Goal: Communication & Community: Answer question/provide support

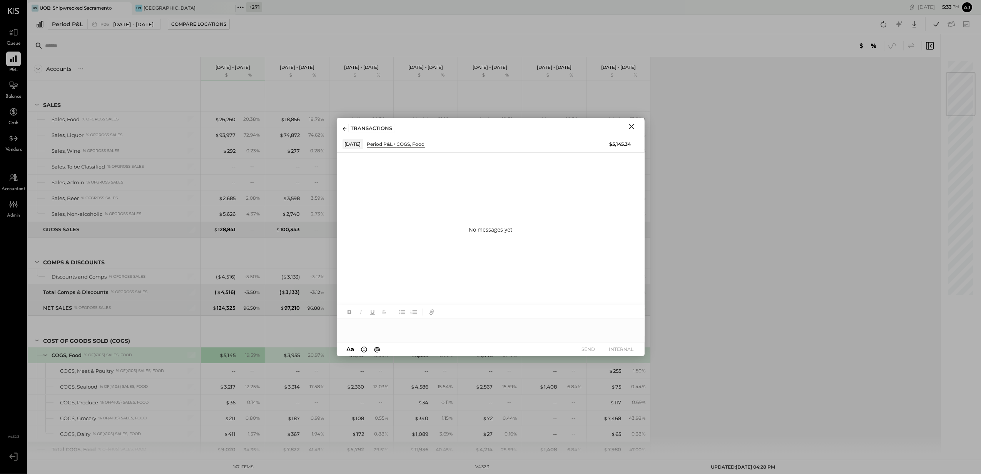
click at [631, 128] on icon "Close" at bounding box center [631, 126] width 9 height 9
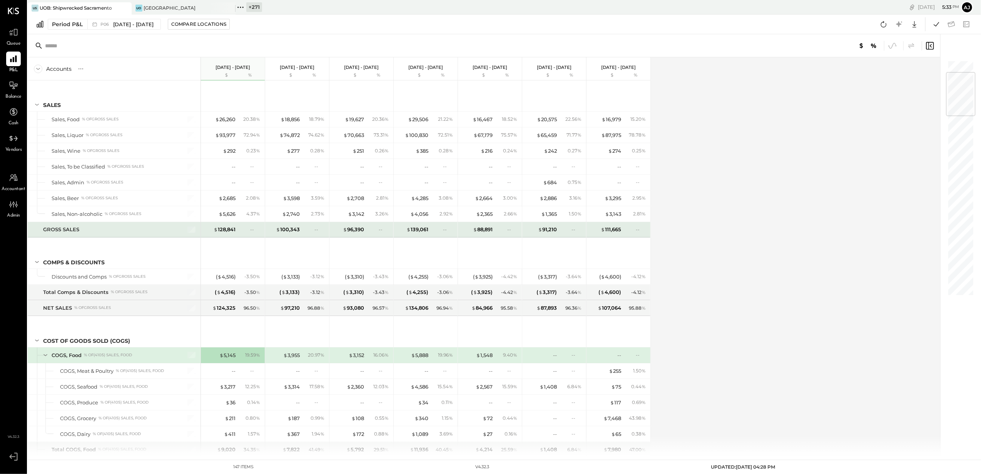
scroll to position [102, 0]
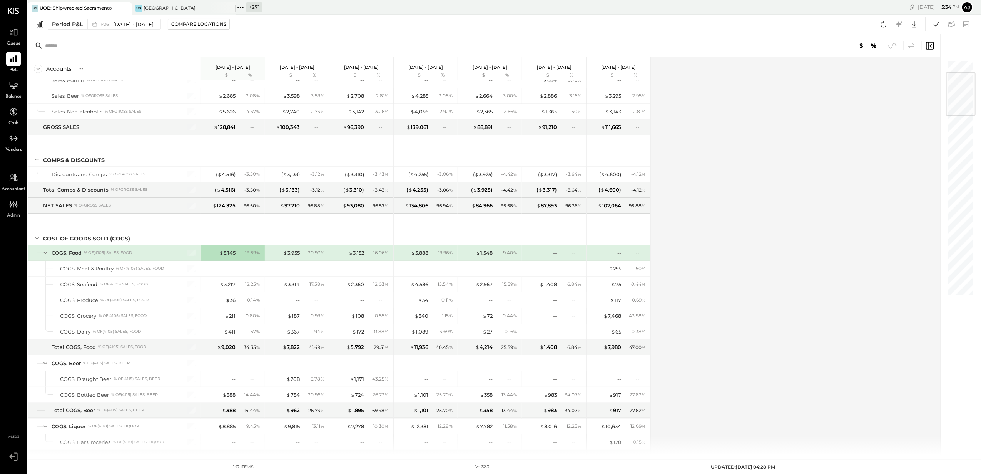
scroll to position [205, 0]
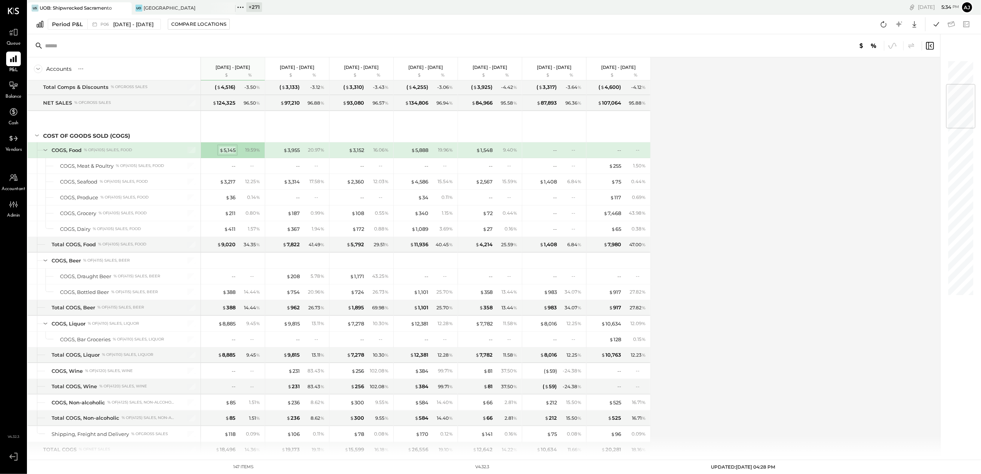
click at [230, 152] on div "$ 5,145" at bounding box center [227, 150] width 16 height 7
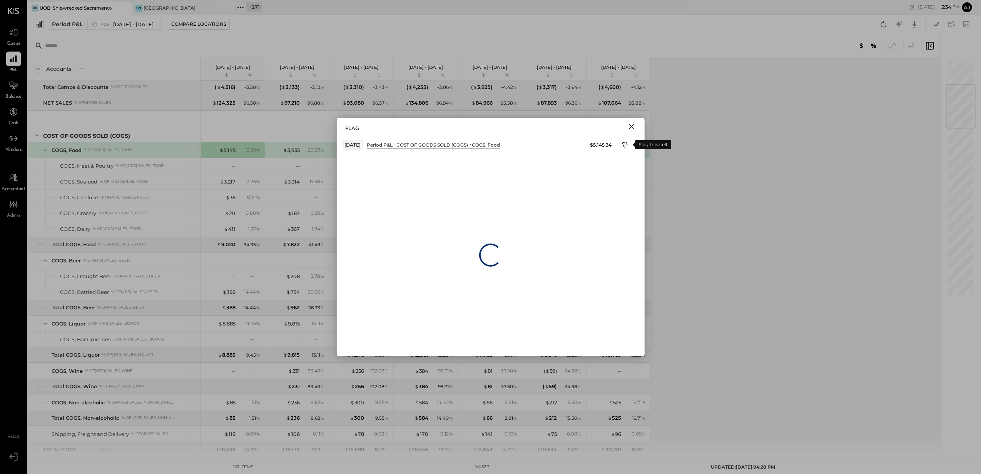
click at [622, 143] on icon at bounding box center [624, 145] width 5 height 6
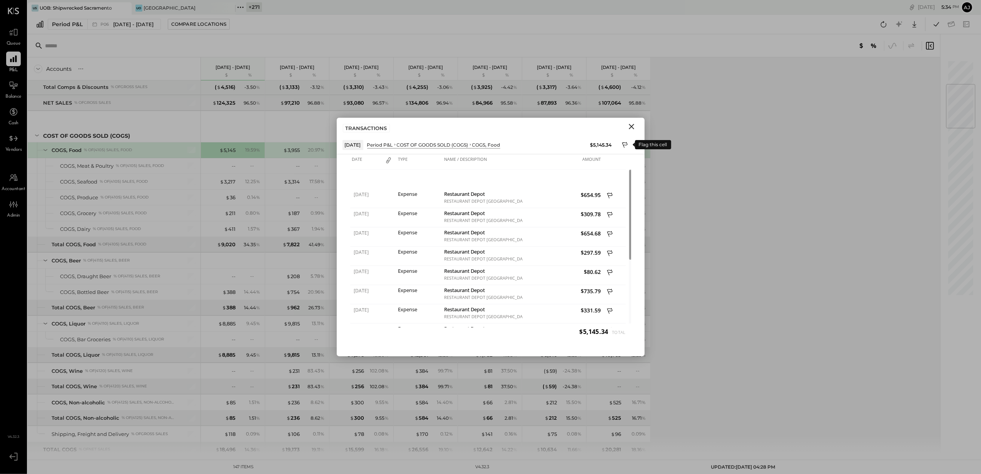
click at [625, 144] on icon at bounding box center [625, 145] width 7 height 9
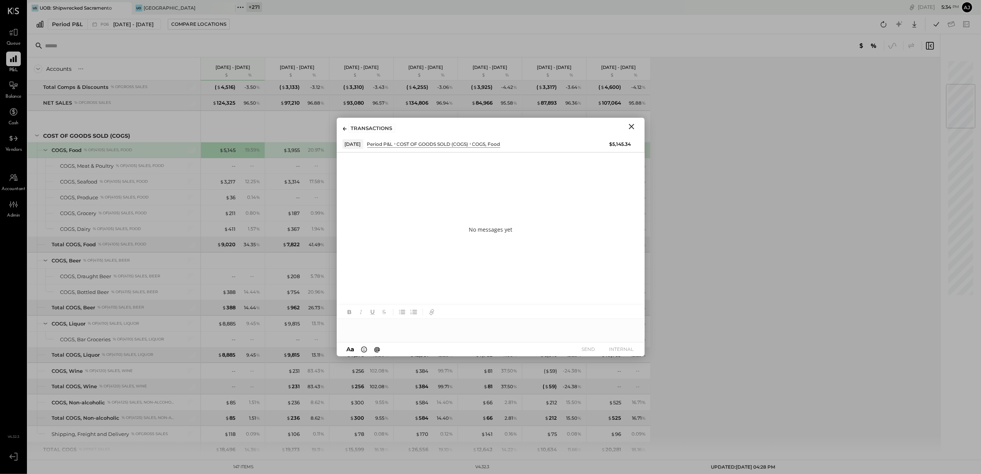
click at [373, 331] on div at bounding box center [491, 326] width 308 height 15
click at [622, 344] on button "INTERNAL" at bounding box center [621, 349] width 31 height 10
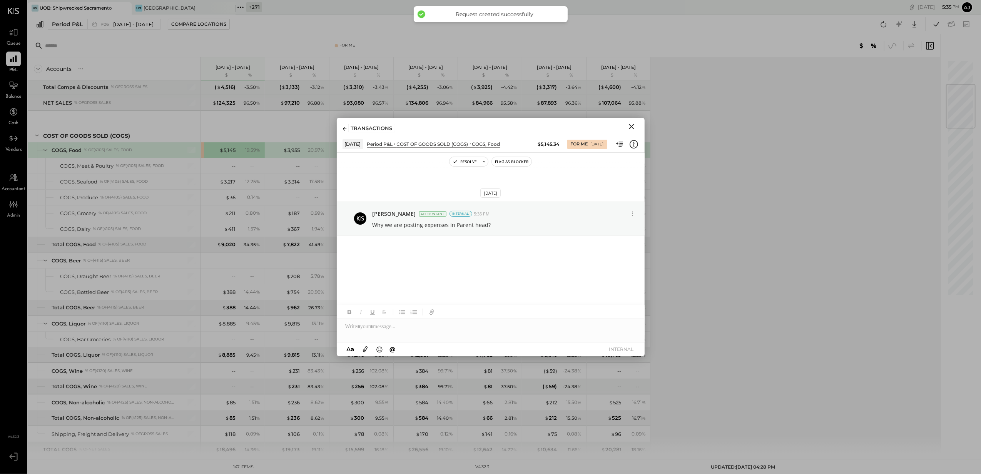
click at [633, 126] on icon "Close" at bounding box center [631, 126] width 9 height 9
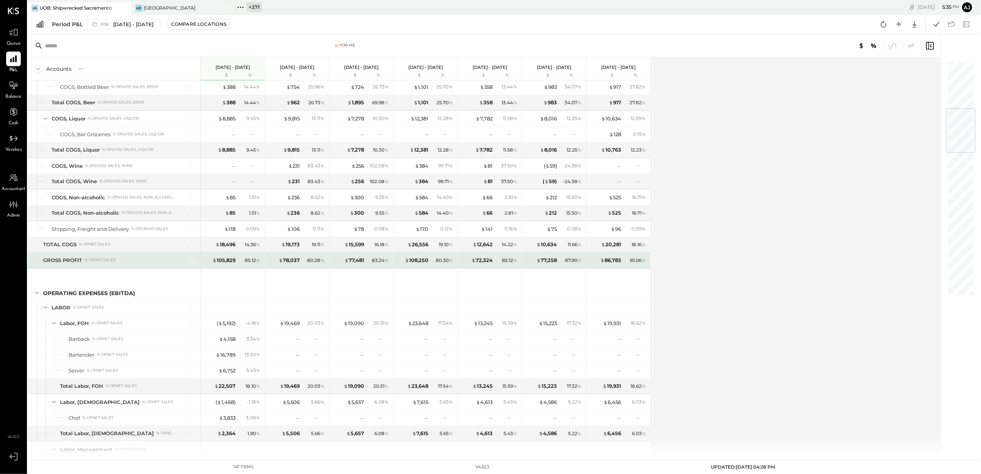
scroll to position [462, 0]
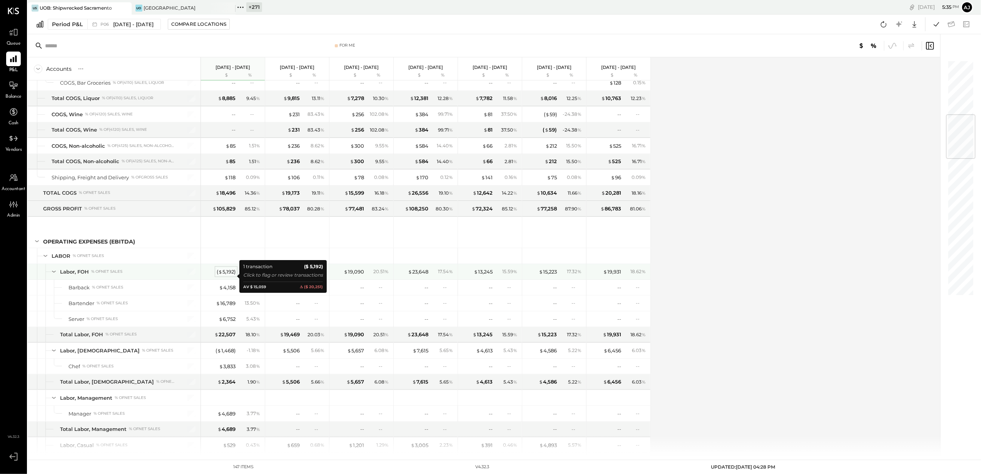
click at [223, 275] on div "( $ 5,192 )" at bounding box center [226, 271] width 19 height 7
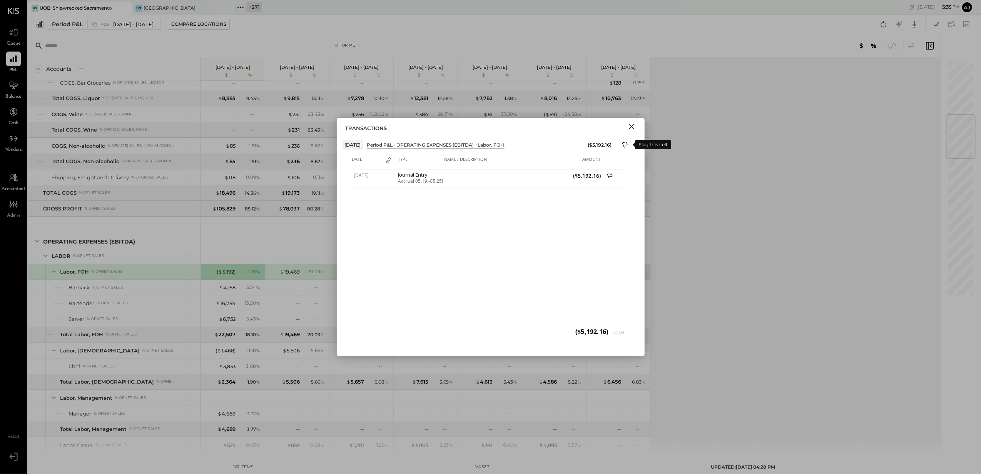
click at [625, 145] on icon at bounding box center [625, 145] width 7 height 9
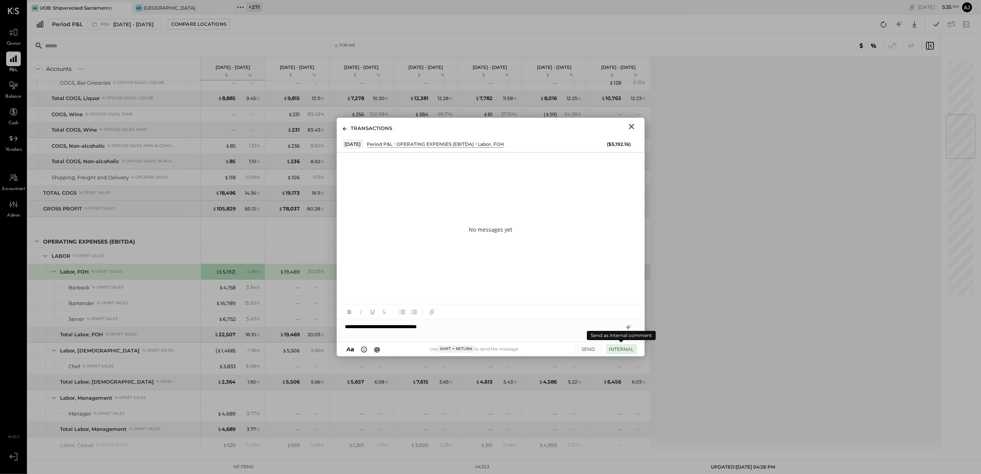
click at [620, 349] on button "INTERNAL" at bounding box center [621, 349] width 31 height 10
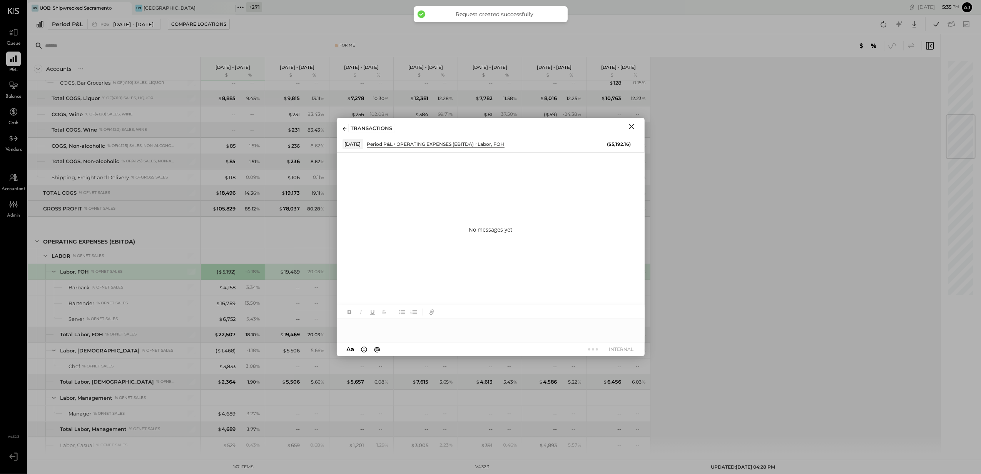
click at [635, 128] on icon "Close" at bounding box center [631, 126] width 9 height 9
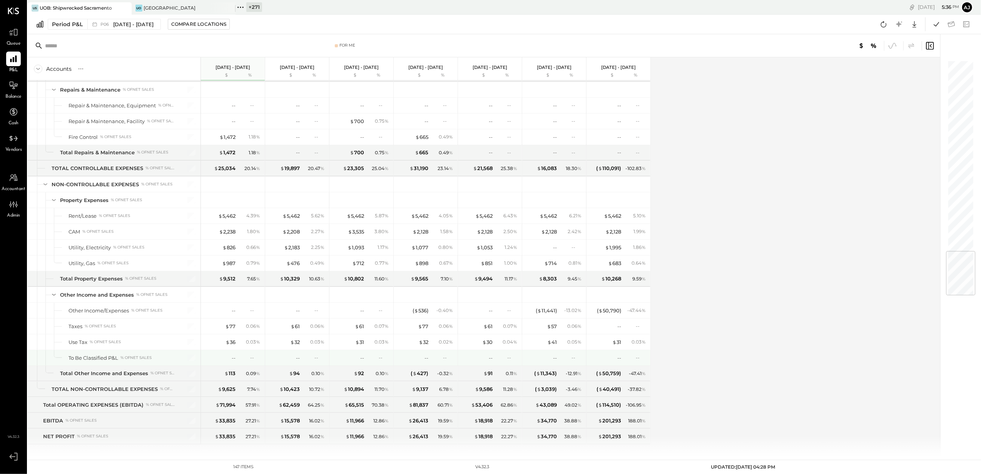
scroll to position [1613, 0]
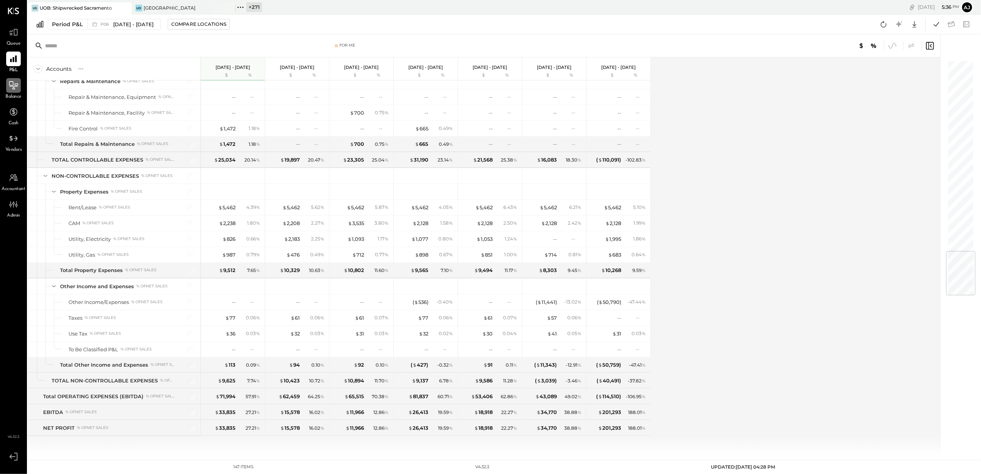
click at [8, 89] on icon at bounding box center [13, 85] width 10 height 10
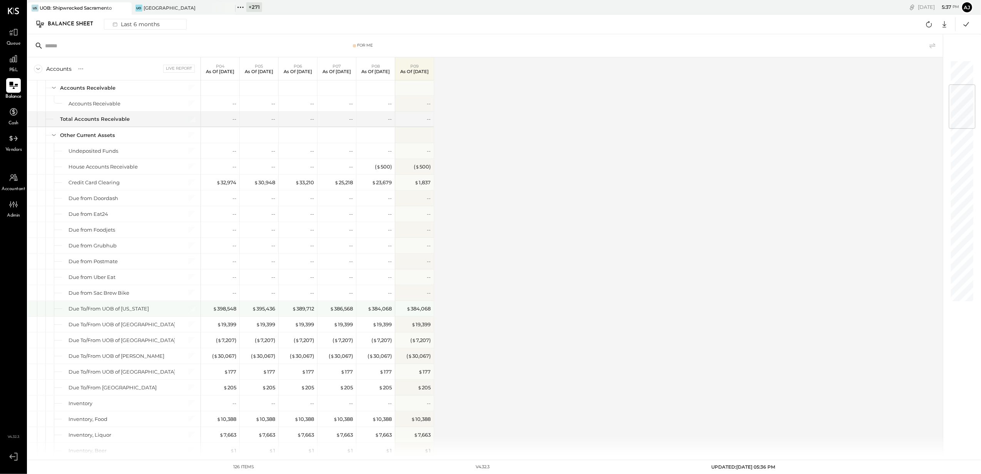
scroll to position [256, 0]
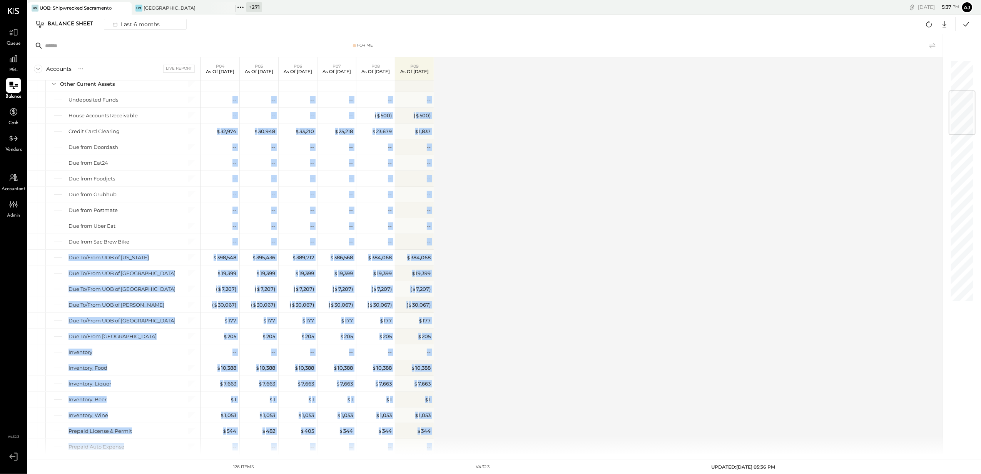
drag, startPoint x: 67, startPoint y: 260, endPoint x: 458, endPoint y: 318, distance: 395.0
click at [458, 318] on div "Accounts S GL Live Report P04 As of [DATE] P05 As of [DATE] P06 As of [DATE] P0…" at bounding box center [486, 256] width 916 height 398
drag, startPoint x: 556, startPoint y: 262, endPoint x: 522, endPoint y: 125, distance: 140.8
click at [522, 125] on div "Accounts S GL Live Report P04 As of [DATE] P05 As of [DATE] P06 As of [DATE] P0…" at bounding box center [486, 256] width 916 height 398
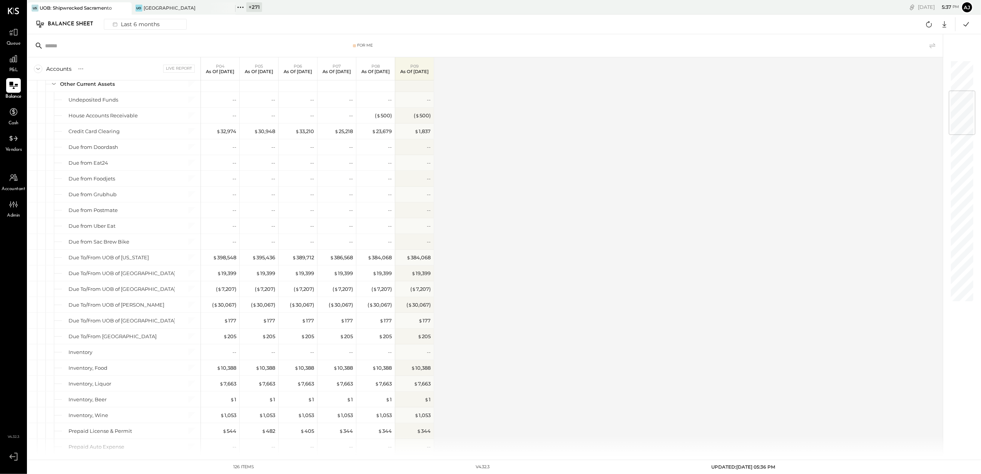
click at [482, 43] on div "For Me" at bounding box center [363, 45] width 390 height 5
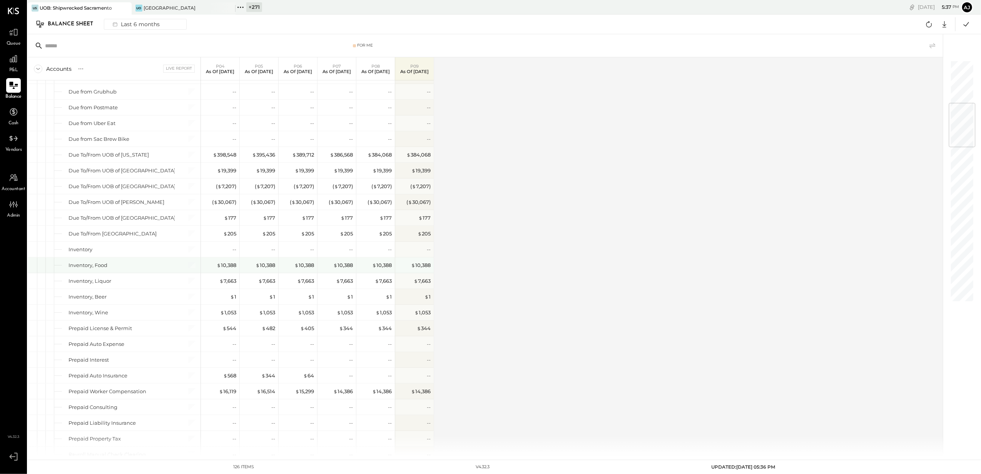
scroll to position [410, 0]
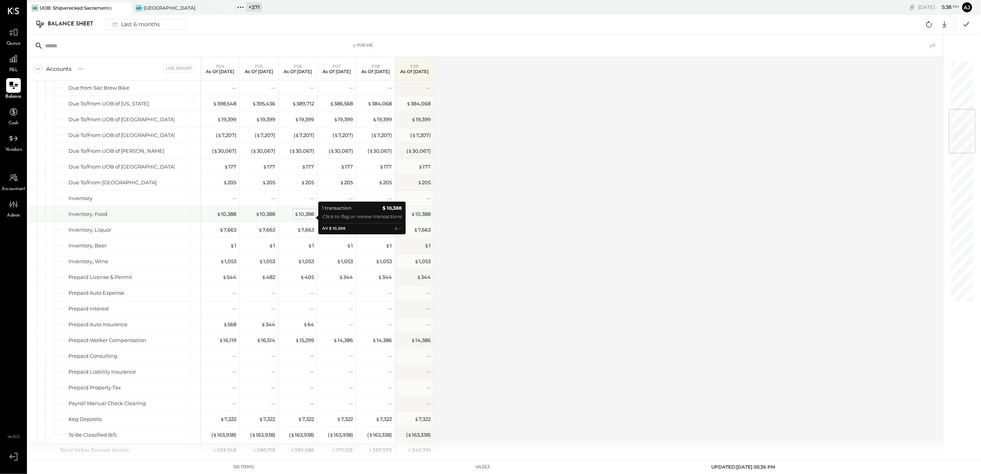
click at [306, 217] on div "$ 10,388" at bounding box center [304, 213] width 20 height 7
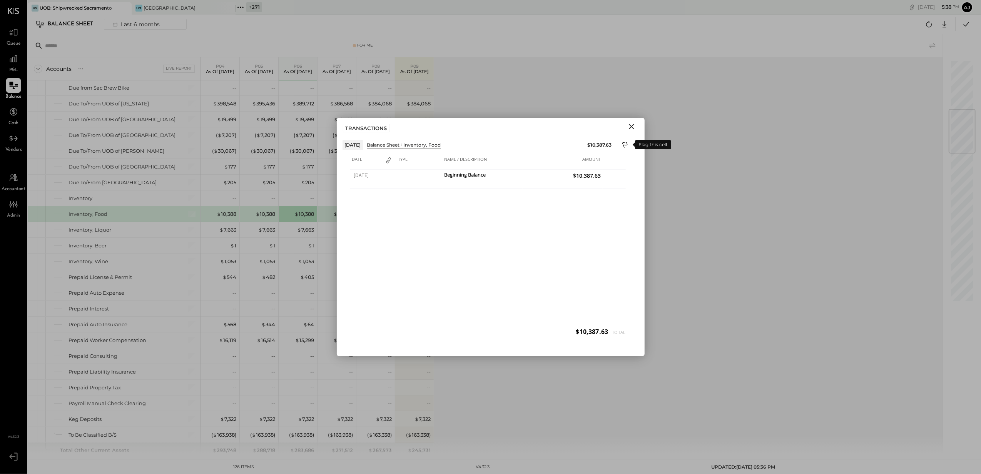
click at [625, 145] on icon at bounding box center [625, 145] width 7 height 9
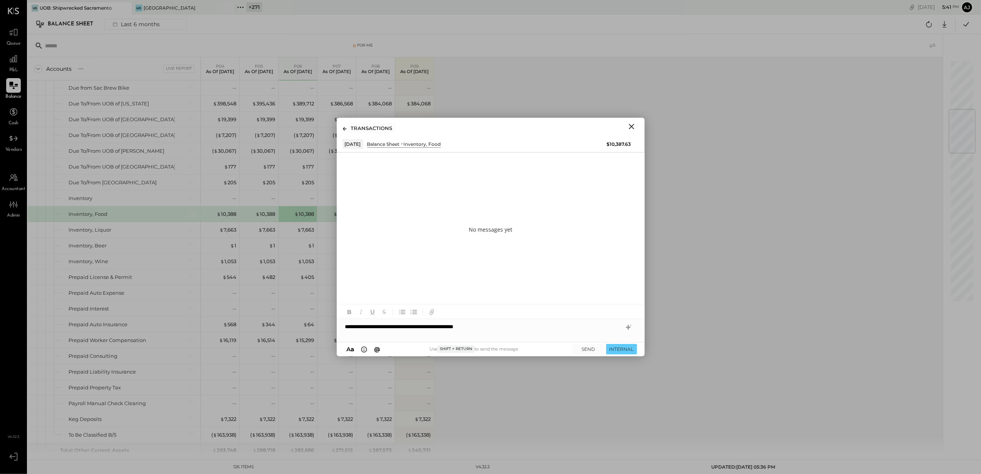
click at [387, 329] on div "**********" at bounding box center [491, 326] width 308 height 15
click at [625, 344] on button "INTERNAL" at bounding box center [621, 349] width 31 height 10
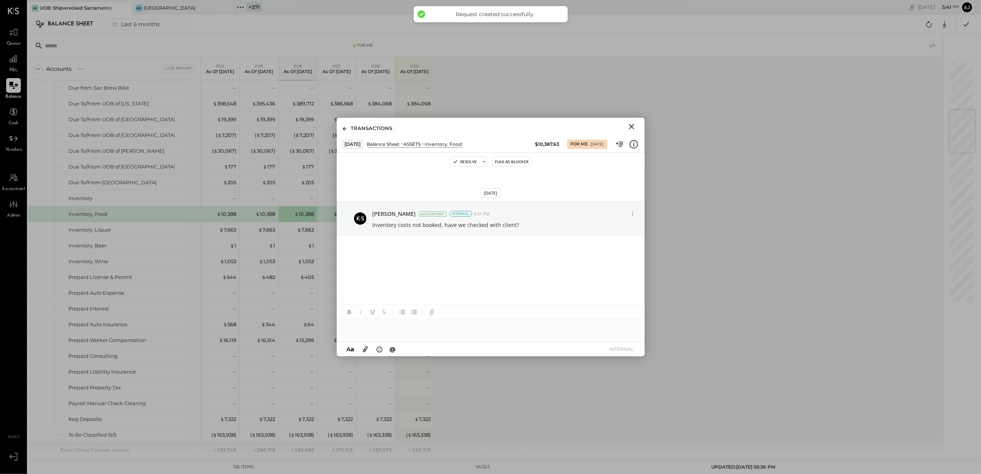
click at [629, 128] on icon "Close" at bounding box center [631, 126] width 5 height 5
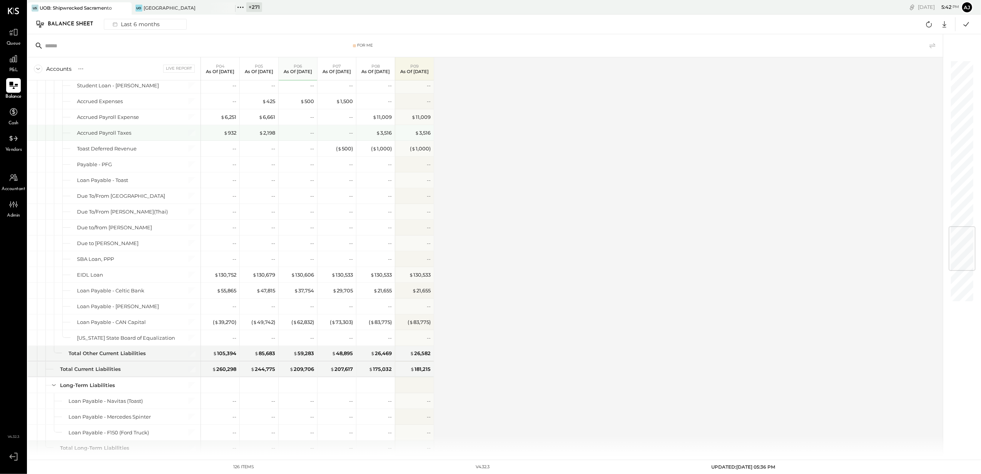
scroll to position [1339, 0]
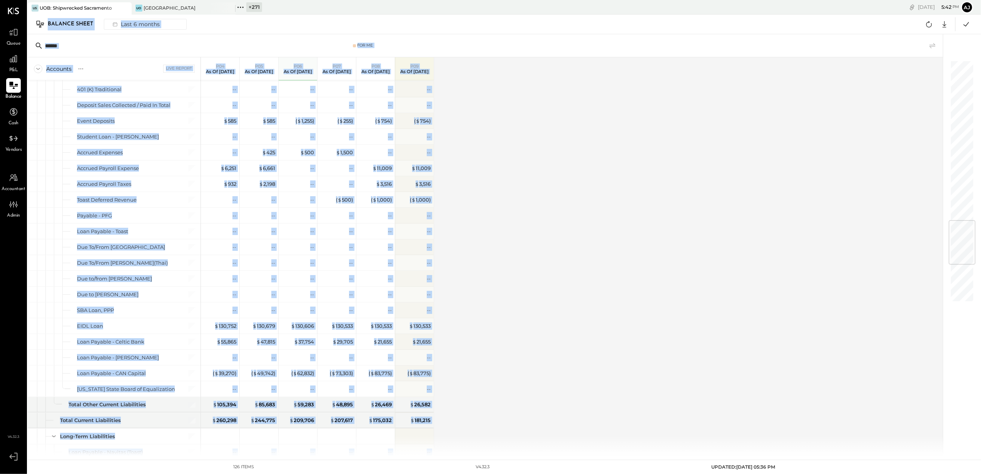
drag, startPoint x: 47, startPoint y: 22, endPoint x: 518, endPoint y: 432, distance: 624.7
click at [518, 432] on div "US UOB: Shipwrecked [GEOGRAPHIC_DATA] Uo [GEOGRAPHIC_DATA] + 271 Pinned Locatio…" at bounding box center [504, 227] width 953 height 455
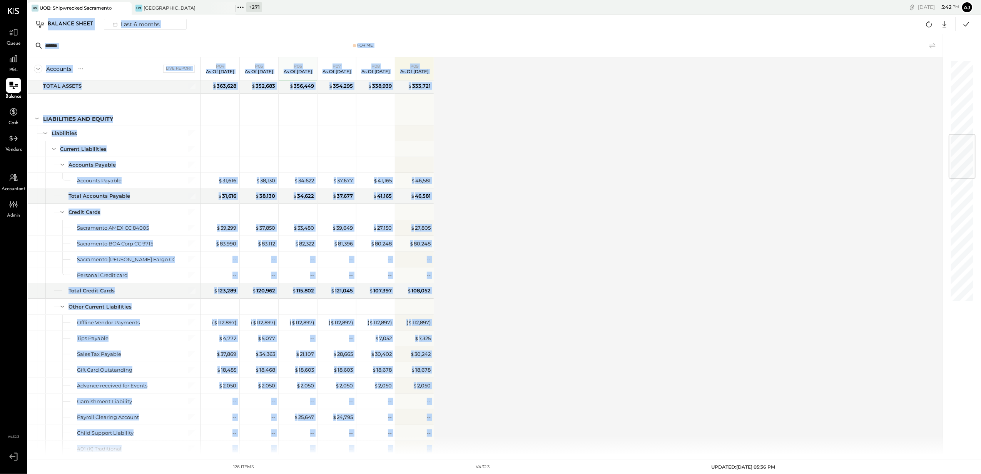
scroll to position [621, 0]
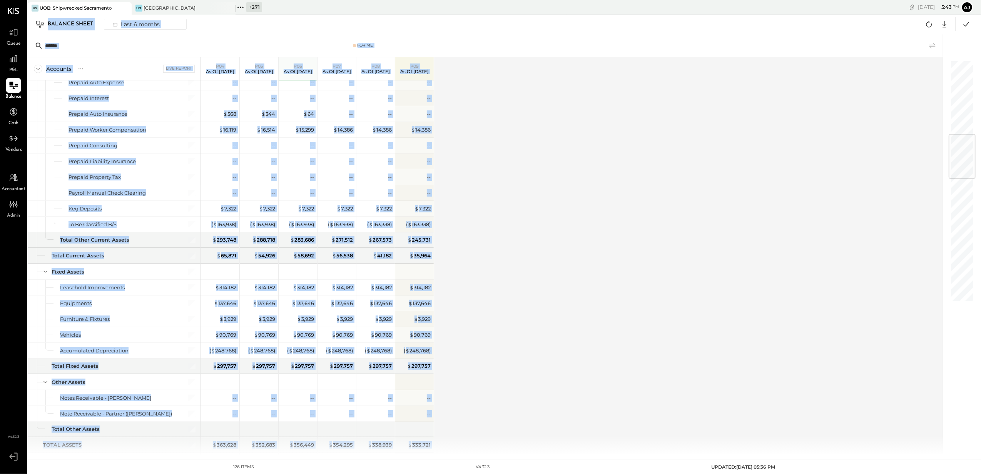
click at [649, 131] on div "Accounts S GL Live Report P04 As of [DATE] P05 As of [DATE] P06 As of [DATE] P0…" at bounding box center [486, 256] width 916 height 398
drag, startPoint x: 48, startPoint y: 17, endPoint x: 491, endPoint y: 447, distance: 617.6
click at [491, 447] on div "US UOB: Shipwrecked [GEOGRAPHIC_DATA] Uo [GEOGRAPHIC_DATA] + 271 Pinned Locatio…" at bounding box center [504, 227] width 953 height 455
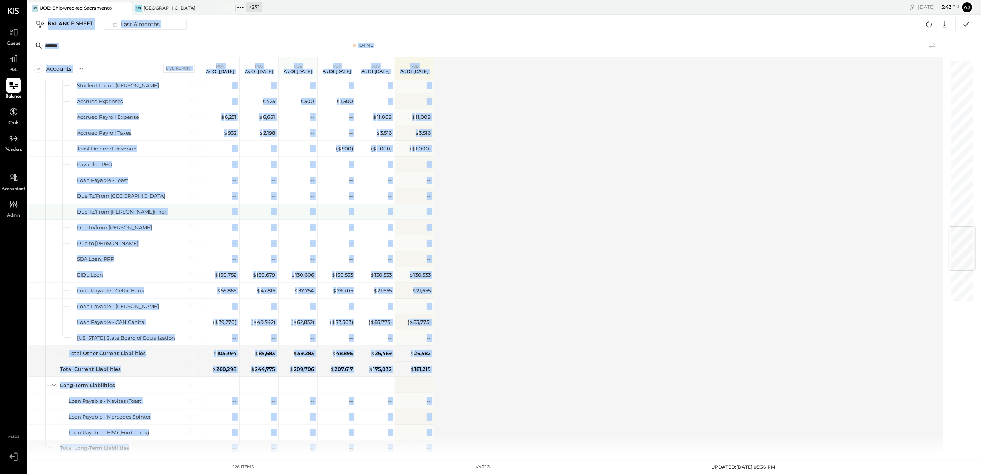
scroll to position [1647, 0]
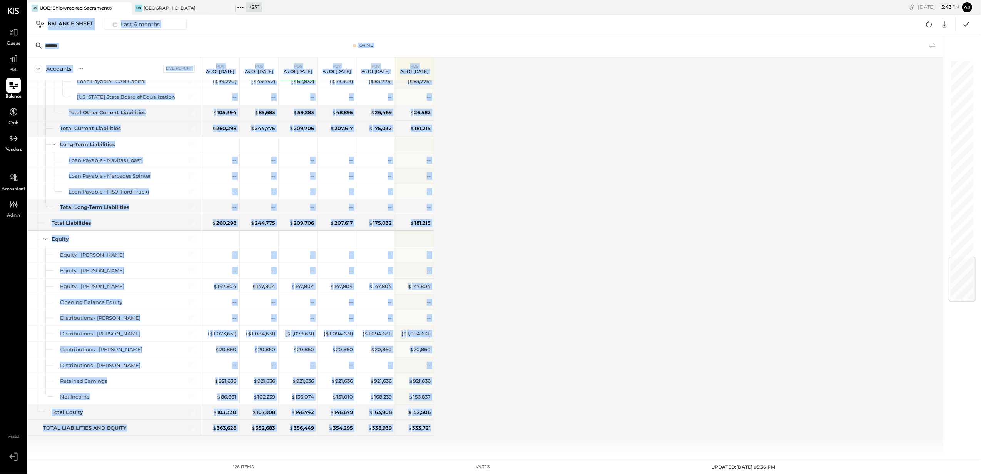
click at [482, 147] on div "Accounts S GL Live Report P04 As of [DATE] P05 As of [DATE] P06 As of [DATE] P0…" at bounding box center [486, 256] width 916 height 398
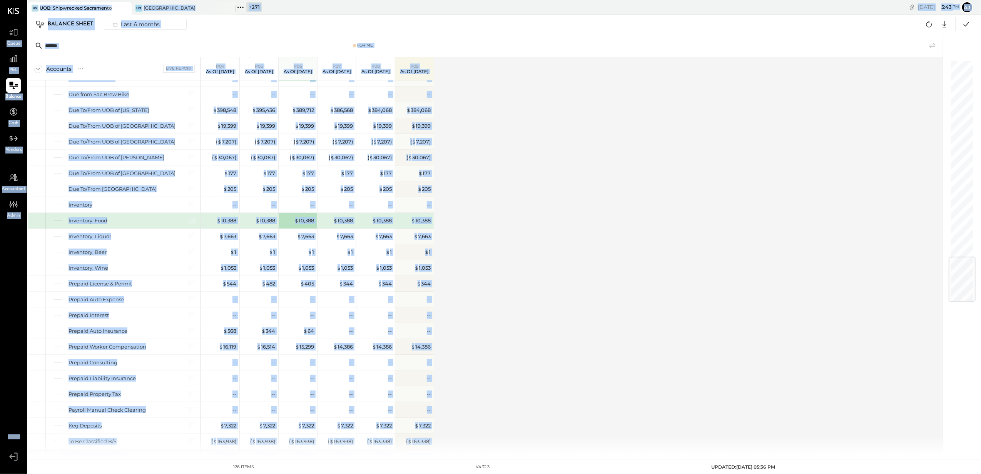
scroll to position [0, 0]
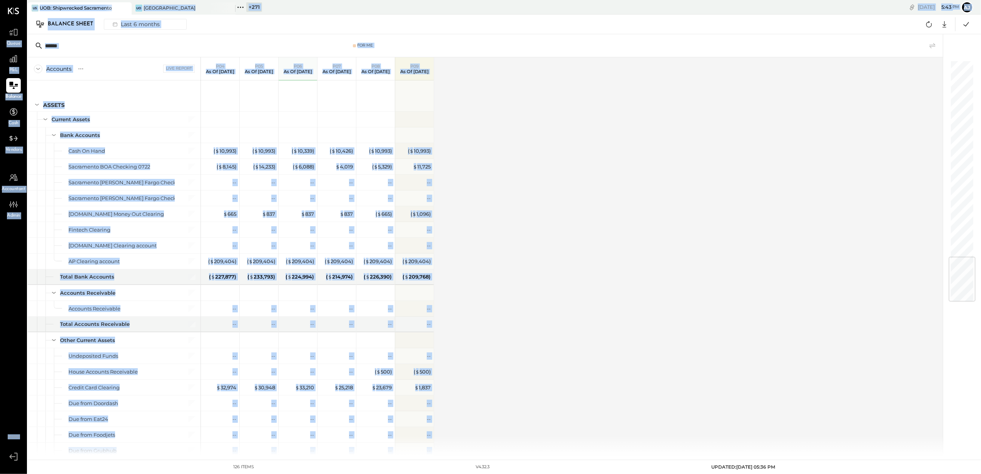
drag, startPoint x: 465, startPoint y: 432, endPoint x: 13, endPoint y: 2, distance: 624.2
click at [13, 2] on div "Queue P&L Balance Cash Vendors Accountant Admin v 4.32.3 US UOB: Shipwrecked [G…" at bounding box center [490, 237] width 981 height 474
click at [437, 18] on div "Balance Sheet Last 6 months Google Sheets Excel" at bounding box center [504, 25] width 953 height 20
drag, startPoint x: 180, startPoint y: 268, endPoint x: -10, endPoint y: -10, distance: 337.4
click at [0, 0] on html "Queue P&L Balance Cash Vendors Accountant Admin v 4.32.3 US UOB: Shipwrecked [G…" at bounding box center [490, 237] width 981 height 474
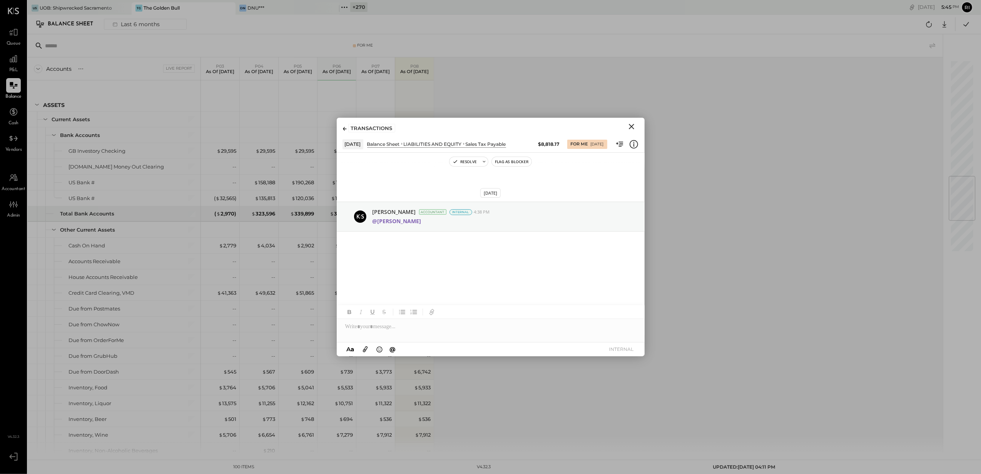
scroll to position [974, 0]
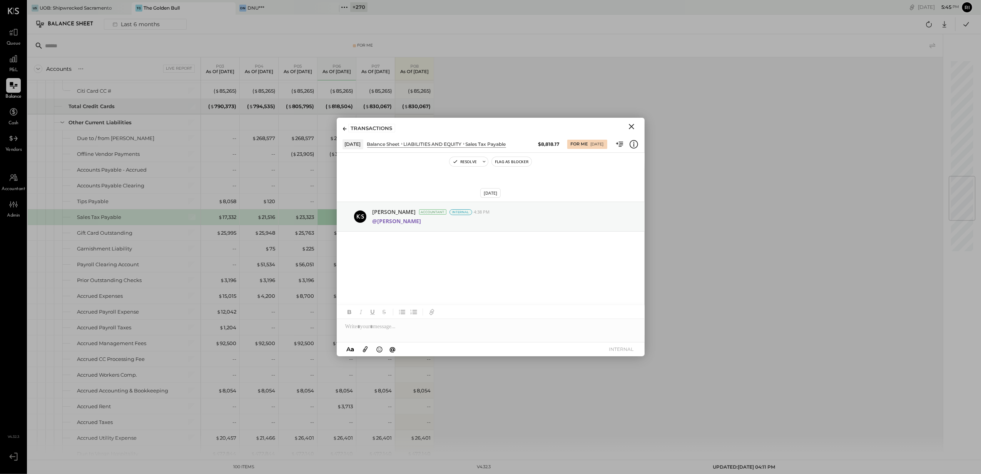
click at [632, 125] on icon "Close" at bounding box center [631, 126] width 5 height 5
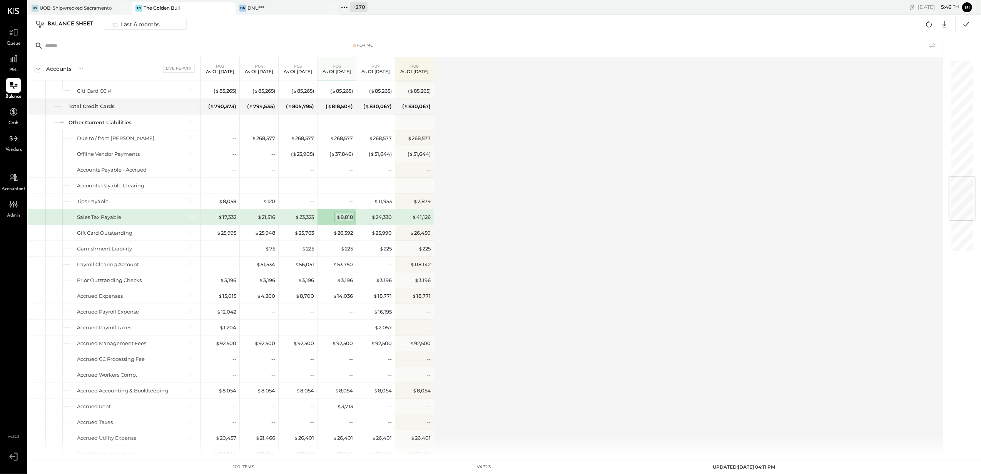
click at [340, 220] on span "$" at bounding box center [338, 217] width 4 height 6
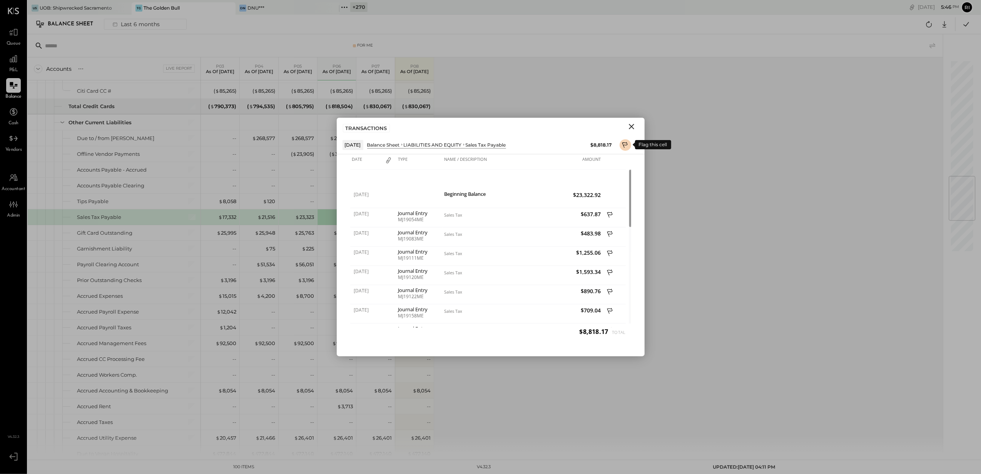
click at [626, 147] on icon at bounding box center [625, 145] width 7 height 9
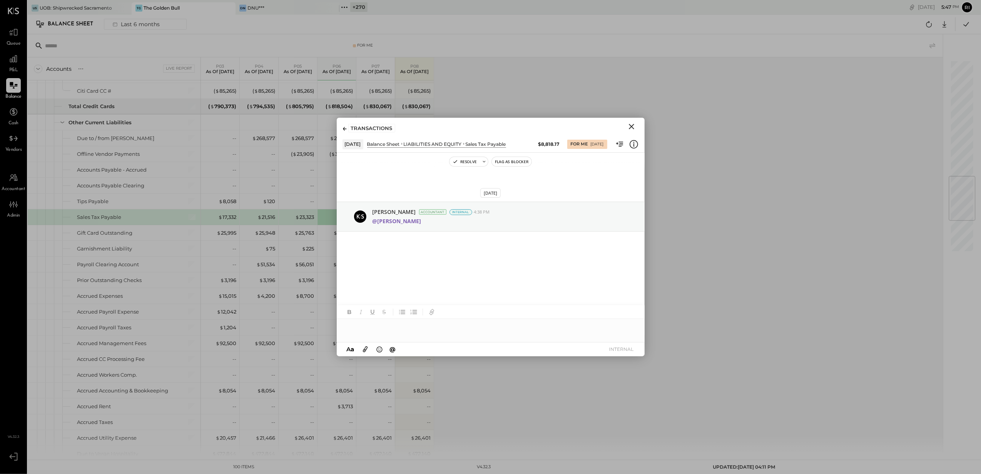
click at [375, 327] on div at bounding box center [491, 326] width 308 height 15
drag, startPoint x: 487, startPoint y: 214, endPoint x: 390, endPoint y: 256, distance: 106.0
click at [390, 256] on div "Resolve Flag as Blocker Aug 29th, 2025 Ajay Prajapati Accountant Internal 4:38 …" at bounding box center [491, 255] width 308 height 204
click at [364, 322] on div at bounding box center [491, 326] width 308 height 15
type input "****"
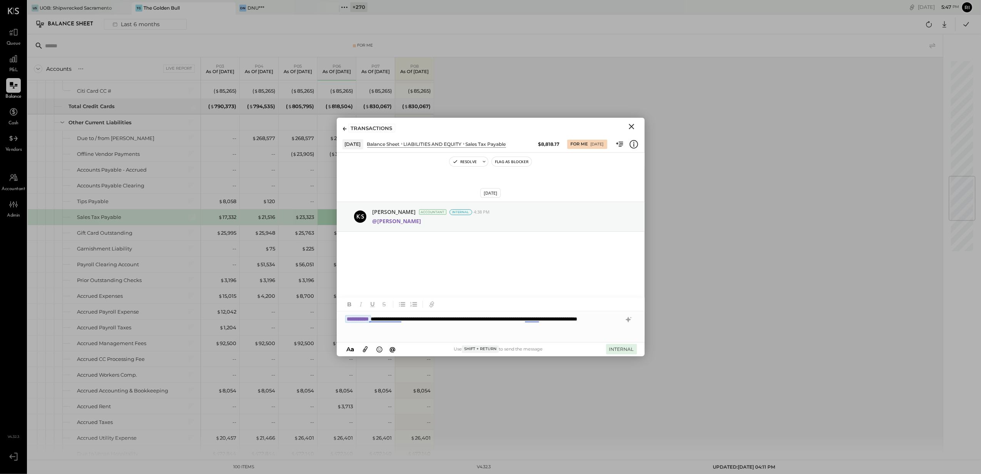
click at [617, 349] on button "INTERNAL" at bounding box center [621, 349] width 31 height 10
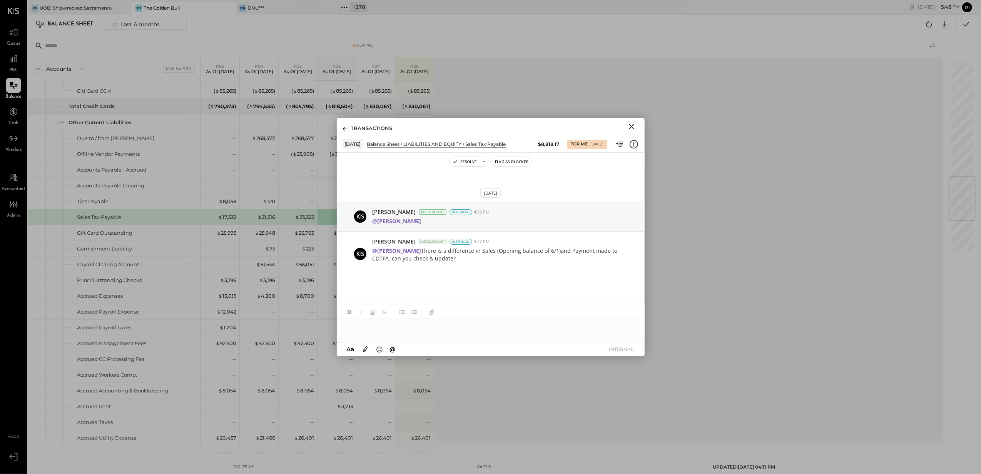
click at [630, 125] on icon "Close" at bounding box center [631, 126] width 9 height 9
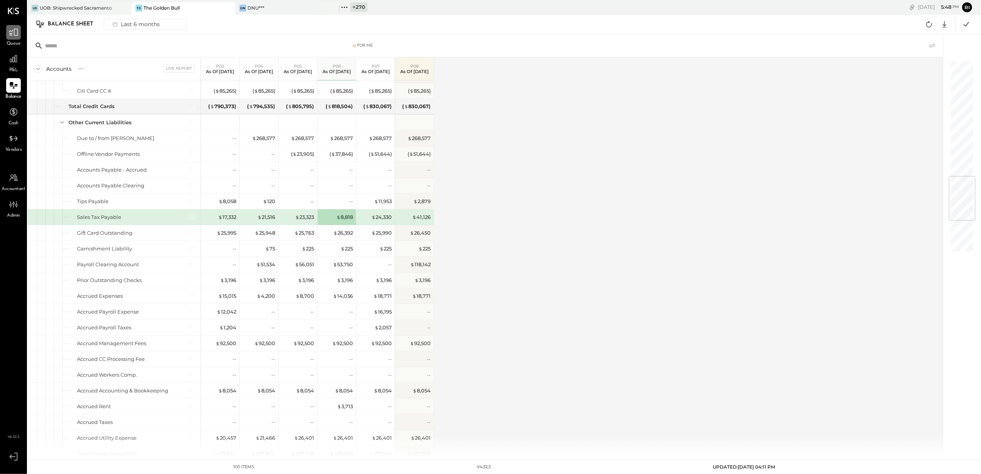
click at [16, 33] on icon at bounding box center [13, 32] width 10 height 10
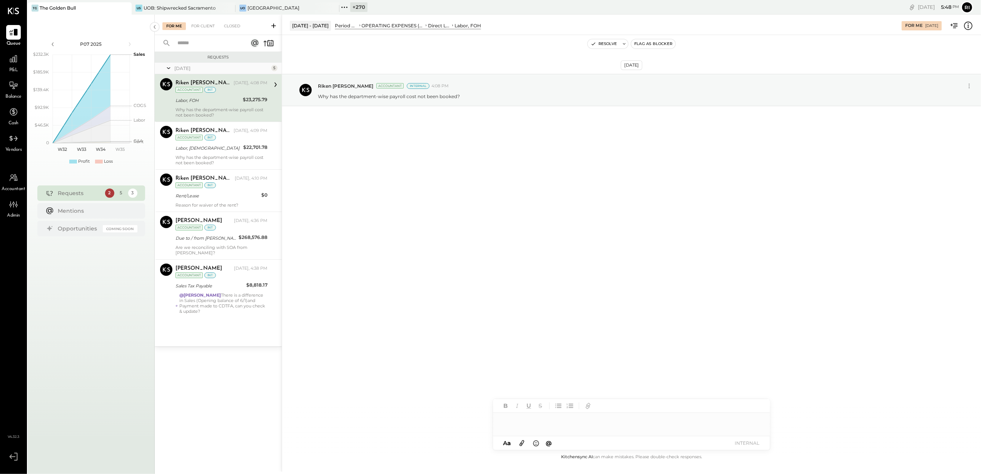
click at [227, 109] on div "Why has the department-wise payroll cost not been booked?" at bounding box center [221, 112] width 92 height 11
click at [226, 153] on div "Labor, [DEMOGRAPHIC_DATA]" at bounding box center [207, 147] width 65 height 9
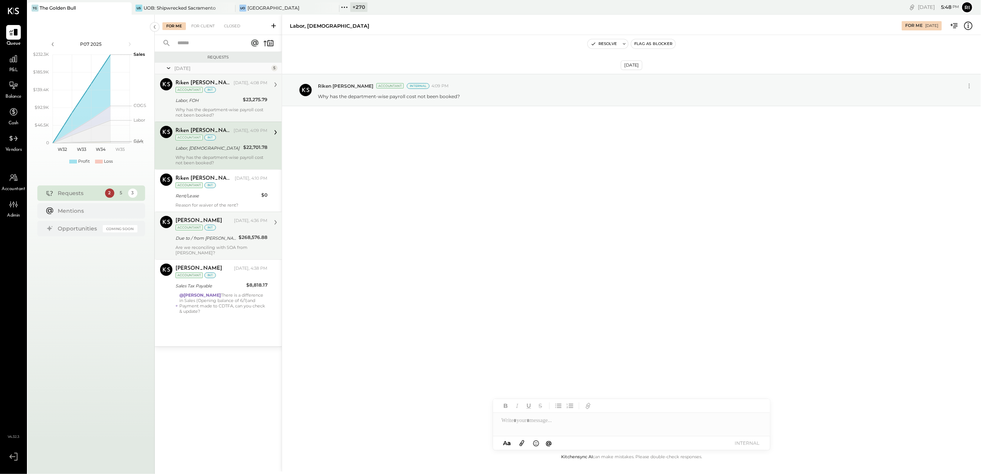
click at [225, 233] on div "Ajay Prajapati Today, 4:36 PM Accountant int Due to / from Lani $268,576.88 Are…" at bounding box center [221, 236] width 92 height 40
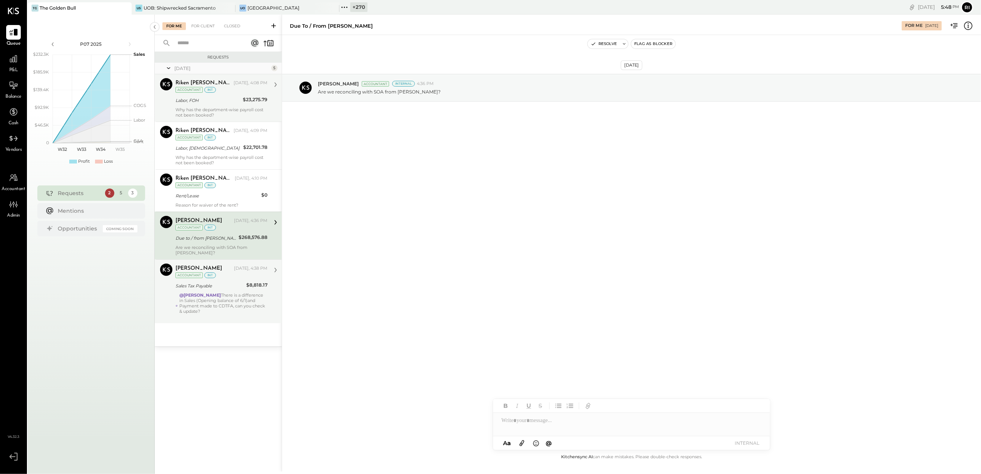
click at [222, 286] on div "Sales Tax Payable" at bounding box center [209, 285] width 68 height 9
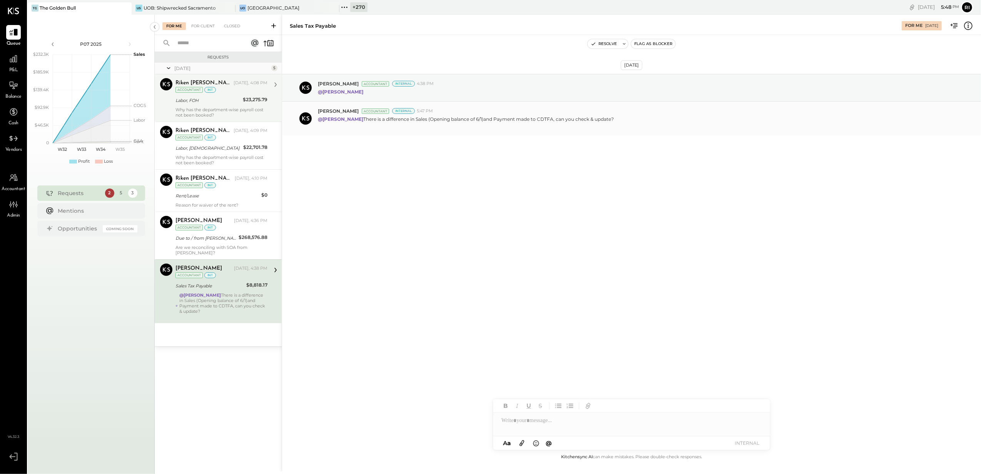
click at [663, 119] on div "@Janvi Soni There is a difference in Sales (Opening balance of 6/1)and Payment …" at bounding box center [646, 121] width 657 height 15
drag, startPoint x: 663, startPoint y: 119, endPoint x: 956, endPoint y: 193, distance: 301.9
click at [956, 193] on div "Aug 29th, 2025 Ajay Prajapati Accountant Internal 4:38 PM @Janvi Soni Ajay Praj…" at bounding box center [631, 123] width 699 height 139
click at [969, 8] on button "Ri" at bounding box center [967, 7] width 12 height 12
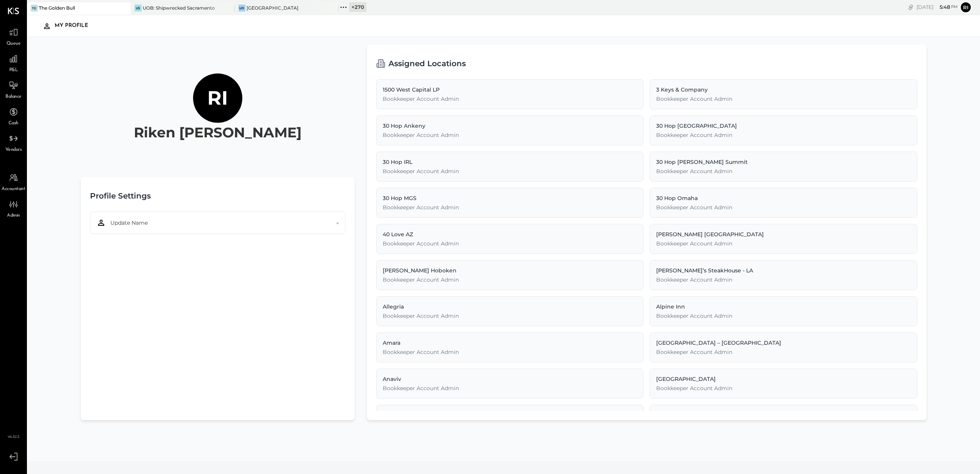
click at [16, 454] on icon at bounding box center [14, 457] width 14 height 12
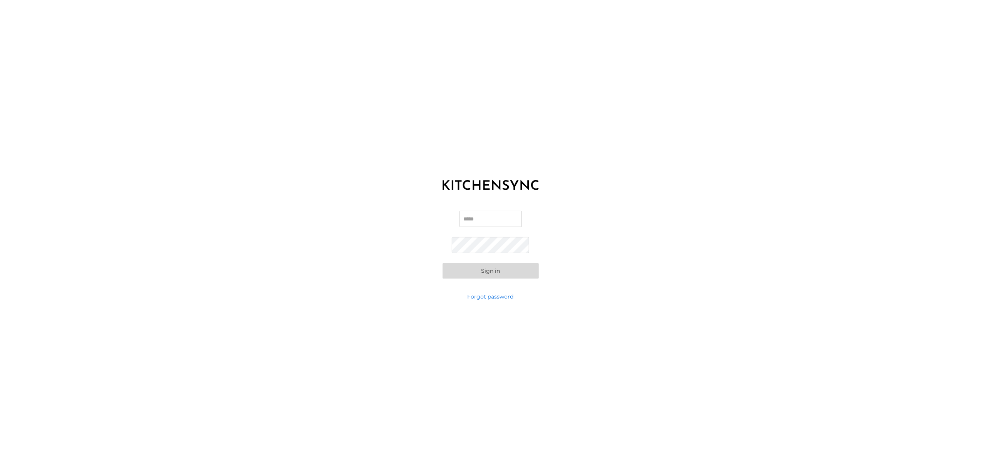
click at [488, 216] on input "Email" at bounding box center [490, 219] width 62 height 16
type input "**********"
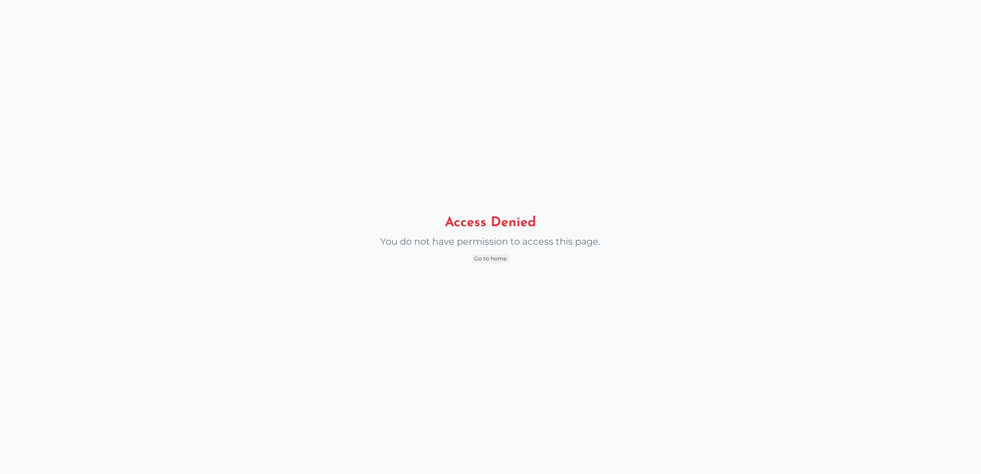
click at [495, 272] on div "Access Denied You do not have permission to access this page. Go to home" at bounding box center [490, 237] width 981 height 474
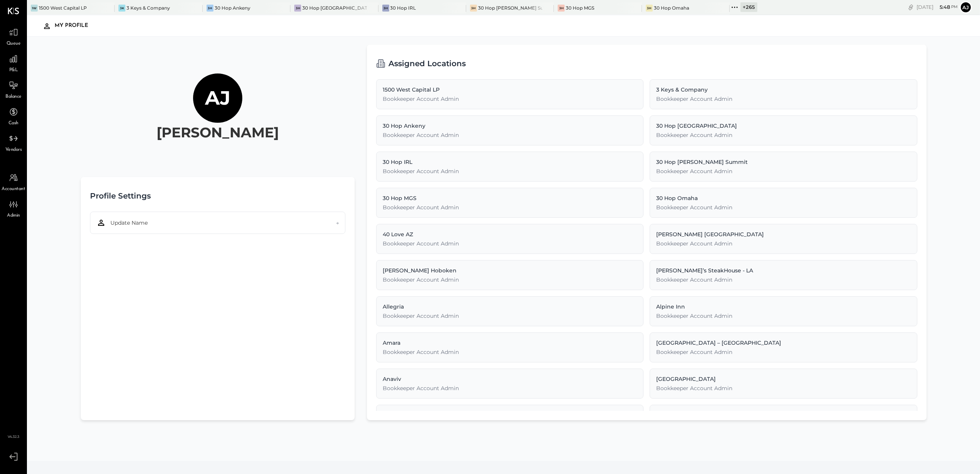
click at [741, 5] on div "+ 265" at bounding box center [749, 7] width 17 height 10
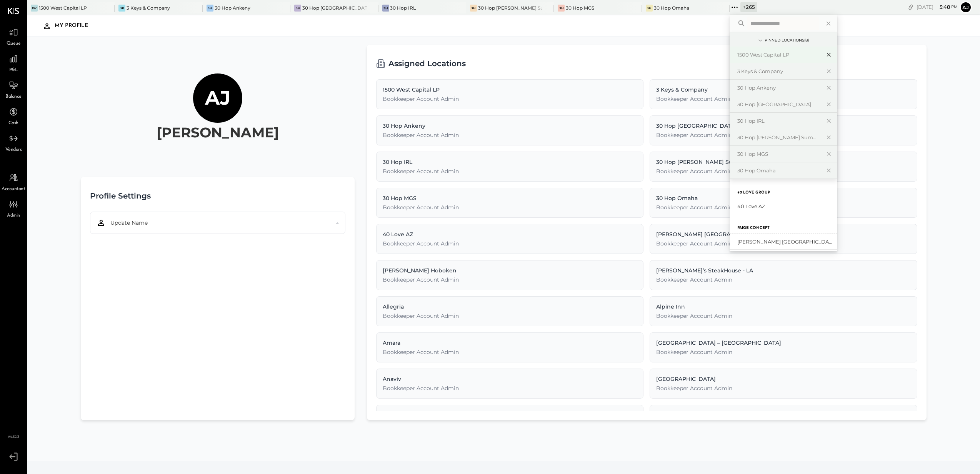
click at [824, 55] on icon at bounding box center [828, 55] width 9 height 10
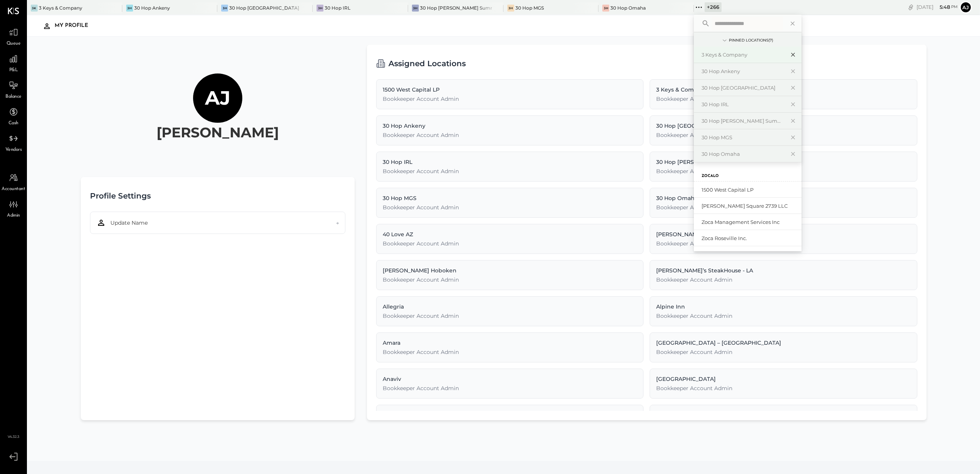
click at [789, 55] on icon at bounding box center [793, 55] width 9 height 10
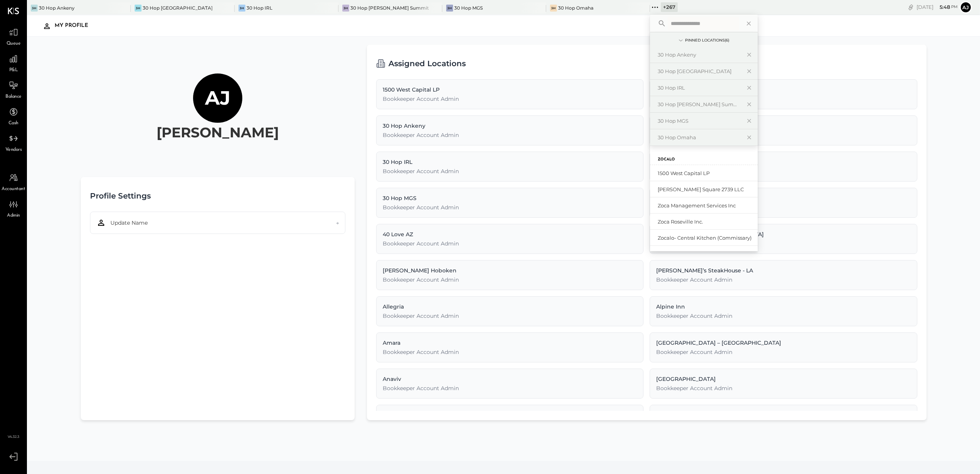
click at [745, 52] on icon at bounding box center [749, 55] width 9 height 10
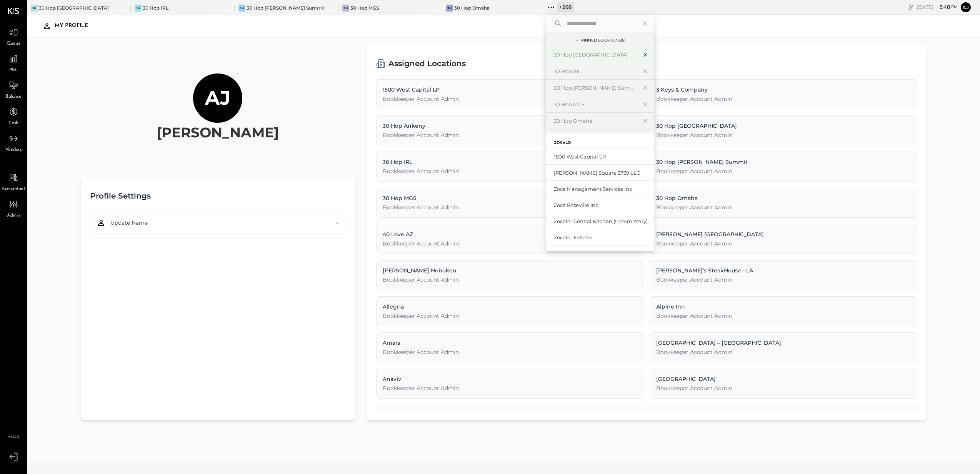
click at [645, 52] on icon at bounding box center [645, 55] width 9 height 10
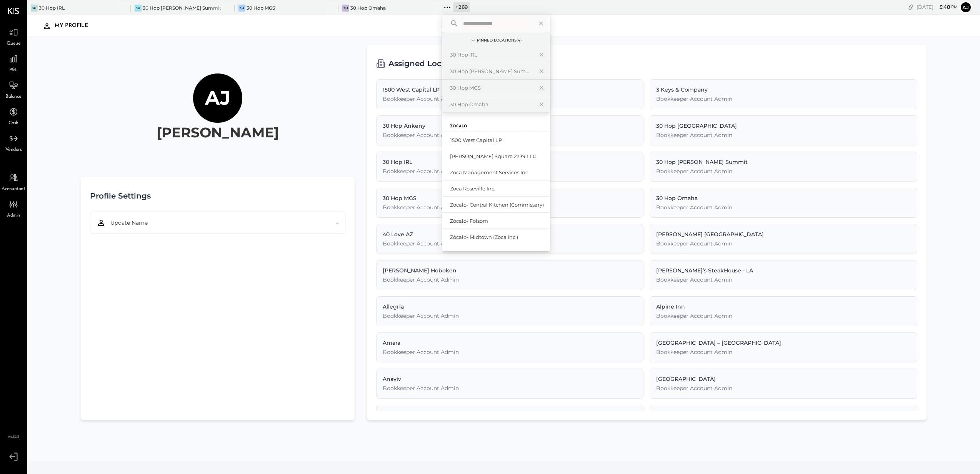
click at [543, 54] on icon at bounding box center [541, 55] width 9 height 10
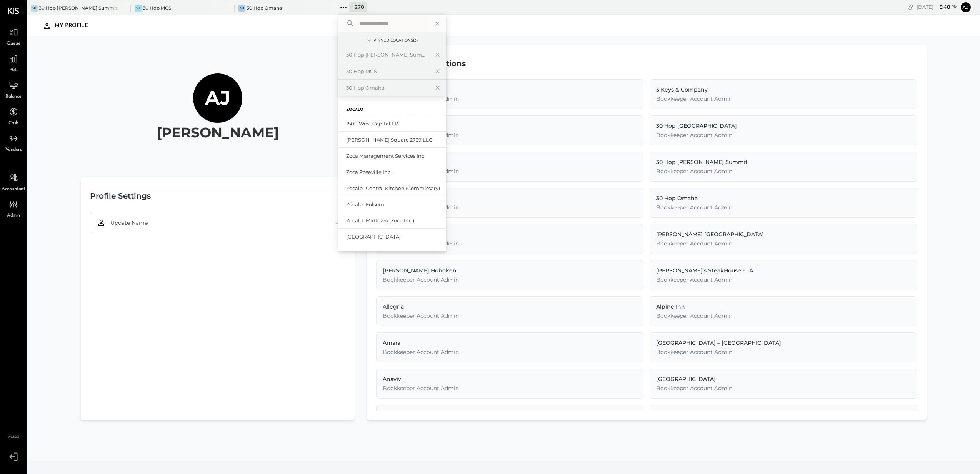
click at [440, 55] on icon at bounding box center [437, 55] width 9 height 10
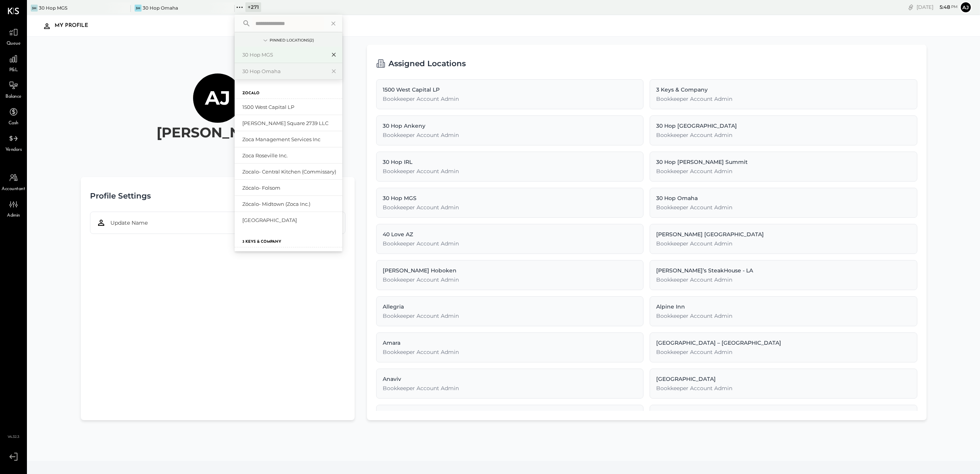
click at [336, 56] on icon at bounding box center [333, 55] width 9 height 10
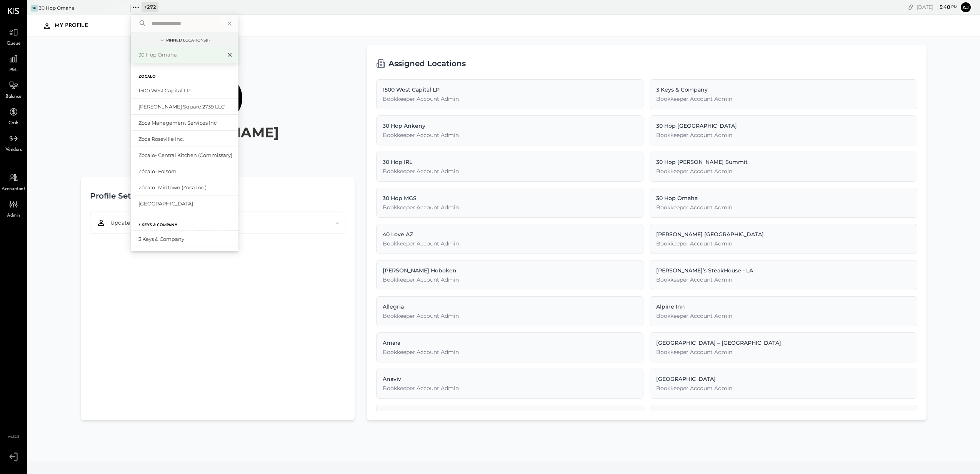
click at [234, 53] on icon at bounding box center [229, 55] width 9 height 10
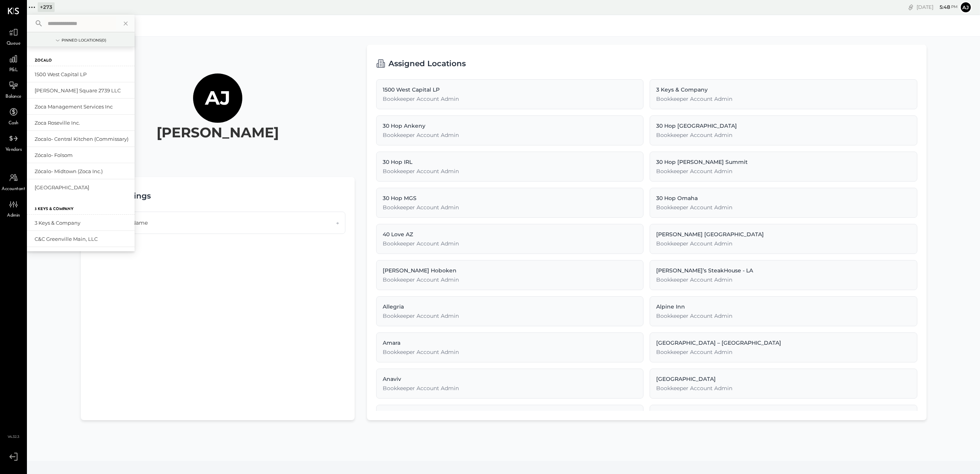
click at [68, 26] on input "text" at bounding box center [81, 24] width 72 height 14
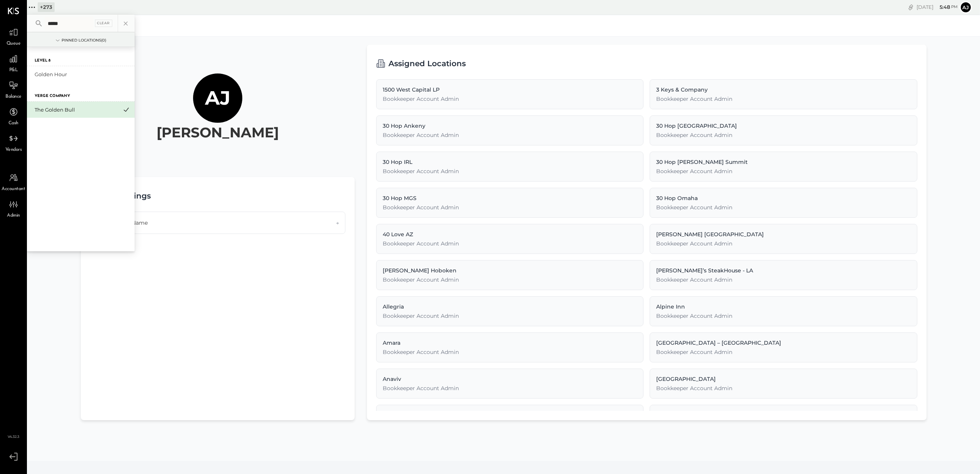
type input "*****"
click at [55, 114] on div "The Golden Bull" at bounding box center [81, 110] width 108 height 16
click at [55, 111] on div "The Golden Bull" at bounding box center [76, 109] width 83 height 7
click at [224, 35] on div "My Profile" at bounding box center [504, 25] width 954 height 21
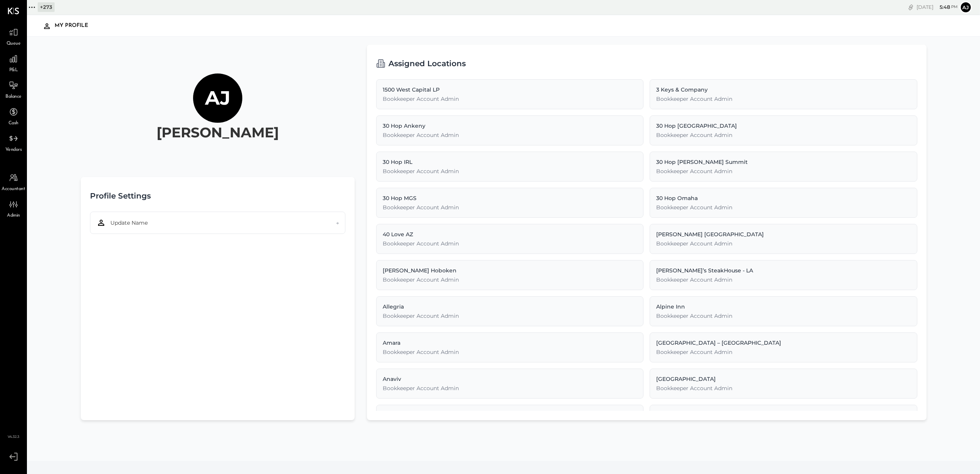
click at [47, 4] on div "+ 273" at bounding box center [46, 7] width 17 height 10
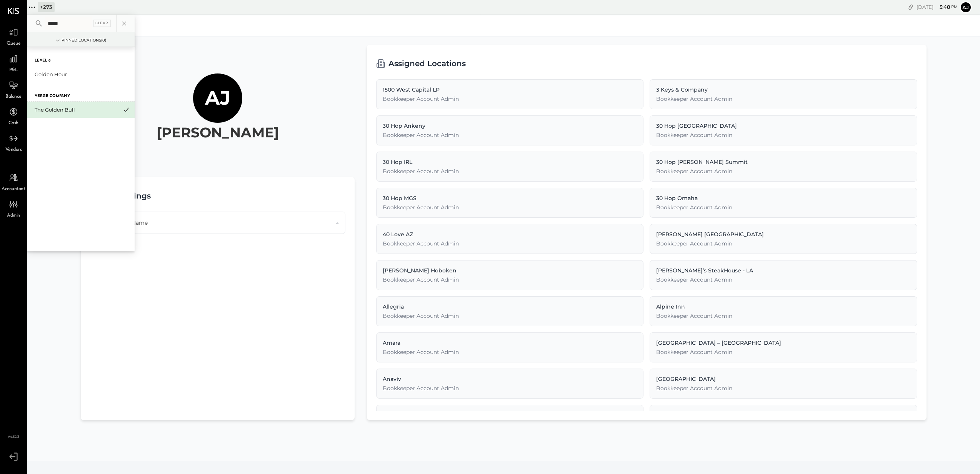
click at [59, 104] on div "The Golden Bull" at bounding box center [81, 110] width 108 height 16
click at [48, 108] on div "The Golden Bull" at bounding box center [76, 109] width 83 height 7
click at [62, 42] on div "Pinned Locations ( 0 )" at bounding box center [84, 40] width 45 height 5
click at [68, 110] on div "The Golden Bull" at bounding box center [76, 109] width 83 height 7
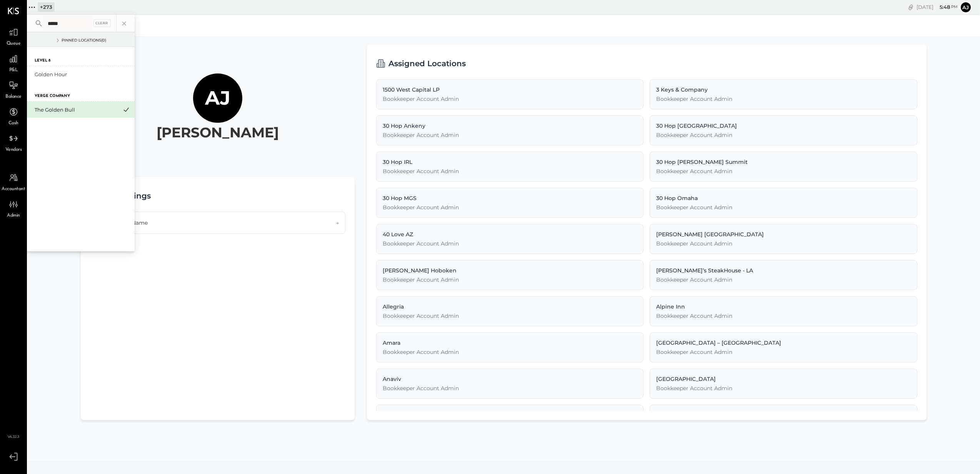
drag, startPoint x: 68, startPoint y: 110, endPoint x: 214, endPoint y: 31, distance: 166.3
click at [214, 31] on div "My Profile" at bounding box center [504, 26] width 938 height 18
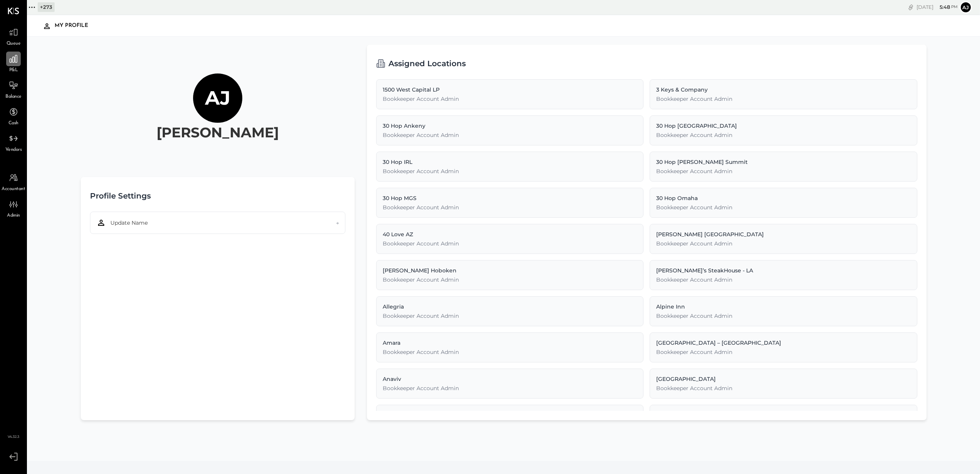
click at [13, 60] on icon at bounding box center [13, 59] width 10 height 10
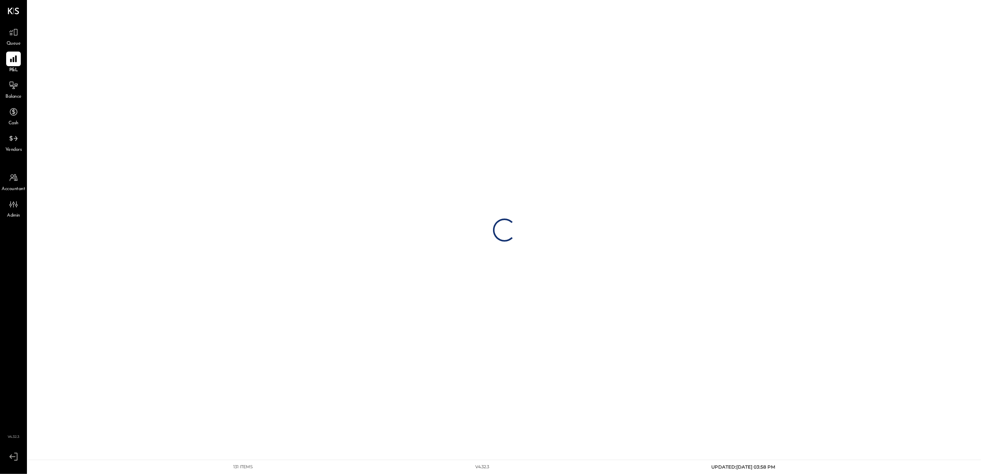
click at [11, 40] on span "Queue" at bounding box center [14, 43] width 14 height 7
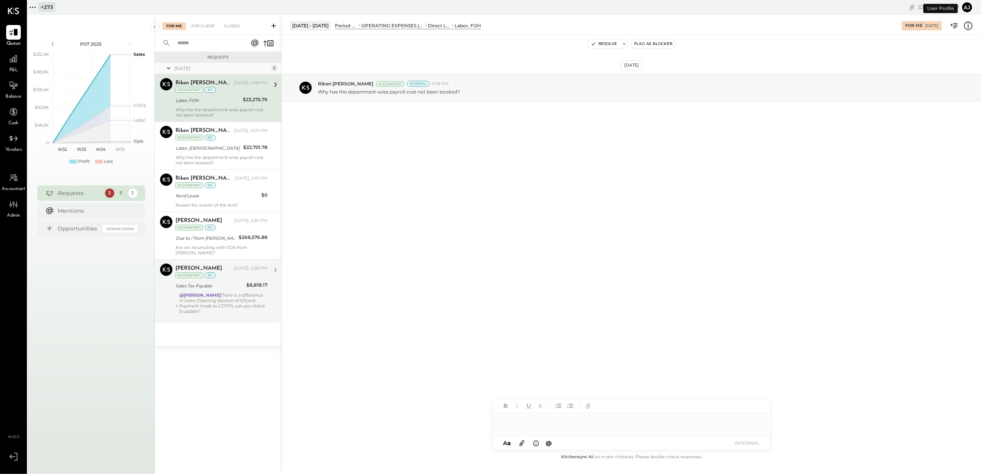
click at [230, 314] on div at bounding box center [223, 316] width 88 height 5
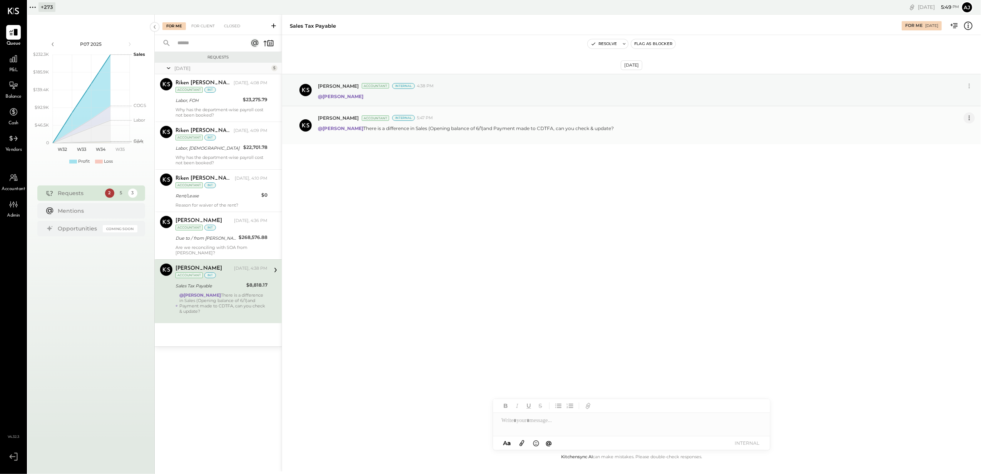
click at [968, 118] on icon at bounding box center [968, 117] width 1 height 1
click at [952, 145] on button "Delete Message..." at bounding box center [949, 143] width 52 height 13
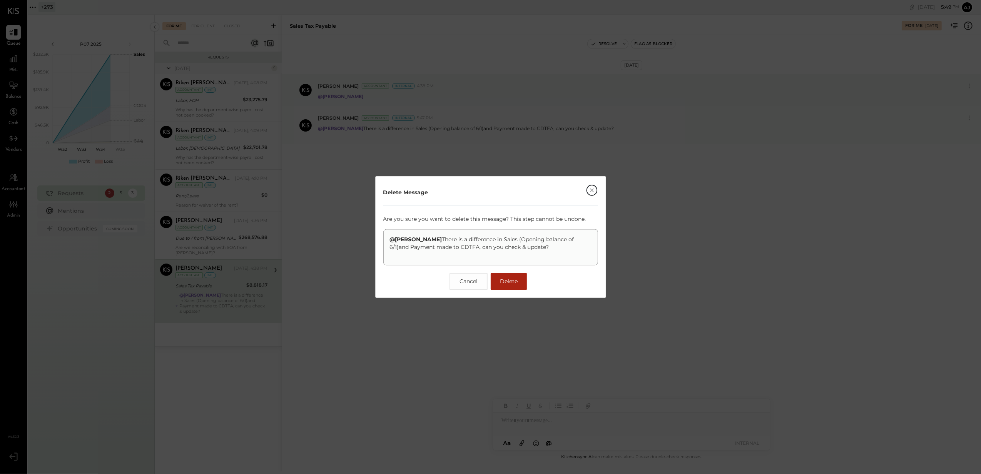
drag, startPoint x: 535, startPoint y: 244, endPoint x: 425, endPoint y: 239, distance: 109.4
click at [425, 239] on p "@Janvi Soni There is a difference in Sales (Opening balance of 6/1)and Payment …" at bounding box center [491, 247] width 202 height 23
copy p "There is a difference in Sales (Opening balance of 6/1)and Payment made to CDTF…"
click at [508, 289] on button "Delete" at bounding box center [508, 281] width 36 height 17
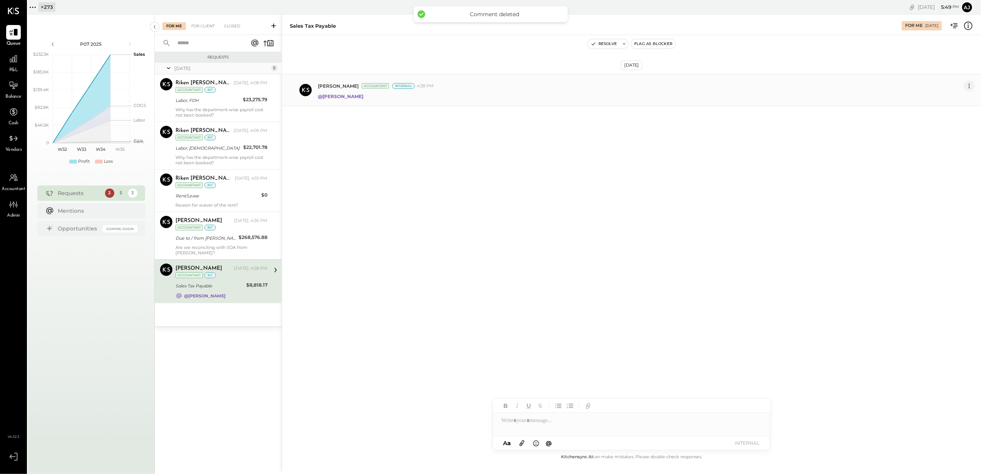
click at [969, 85] on icon at bounding box center [969, 86] width 8 height 8
click at [936, 112] on button "Delete Message..." at bounding box center [949, 111] width 52 height 13
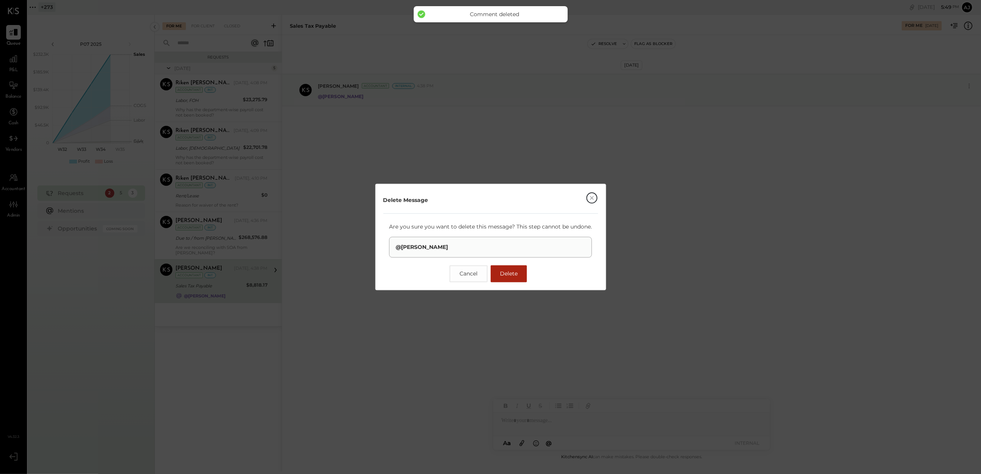
click at [500, 275] on span "Delete" at bounding box center [509, 273] width 18 height 7
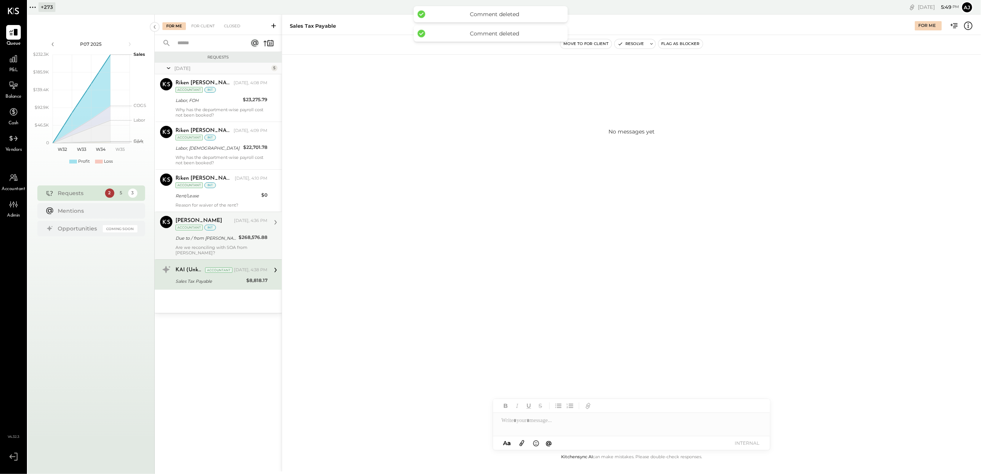
click at [180, 243] on div "Due to / from Lani" at bounding box center [205, 238] width 61 height 9
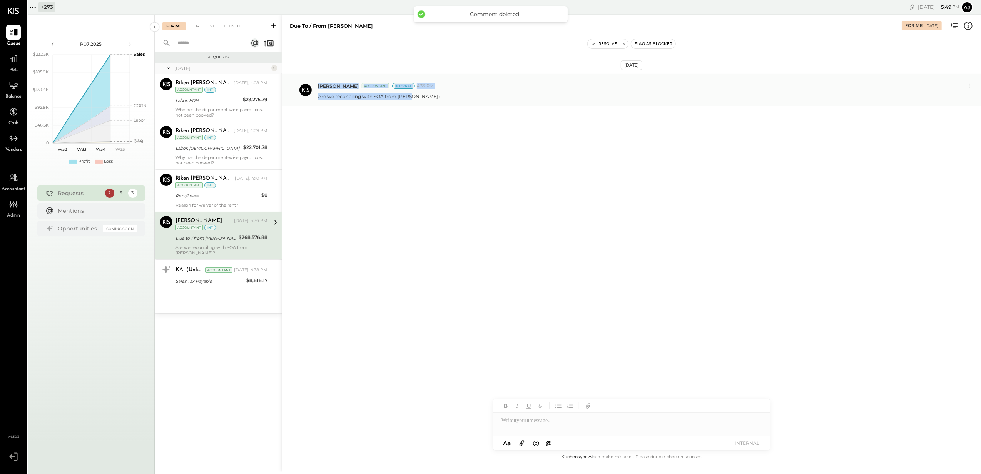
drag, startPoint x: 417, startPoint y: 99, endPoint x: 314, endPoint y: 99, distance: 103.1
click at [314, 99] on div "Ajay Prajapati Accountant Internal 4:36 PM Are we reconciling with SOA from Lan…" at bounding box center [631, 90] width 699 height 32
copy div "Ajay Prajapati Accountant Internal 4:36 PM Are we reconciling with SOA from Lan…"
click at [969, 86] on icon at bounding box center [969, 86] width 8 height 8
click at [939, 111] on button "Delete Message..." at bounding box center [949, 111] width 52 height 13
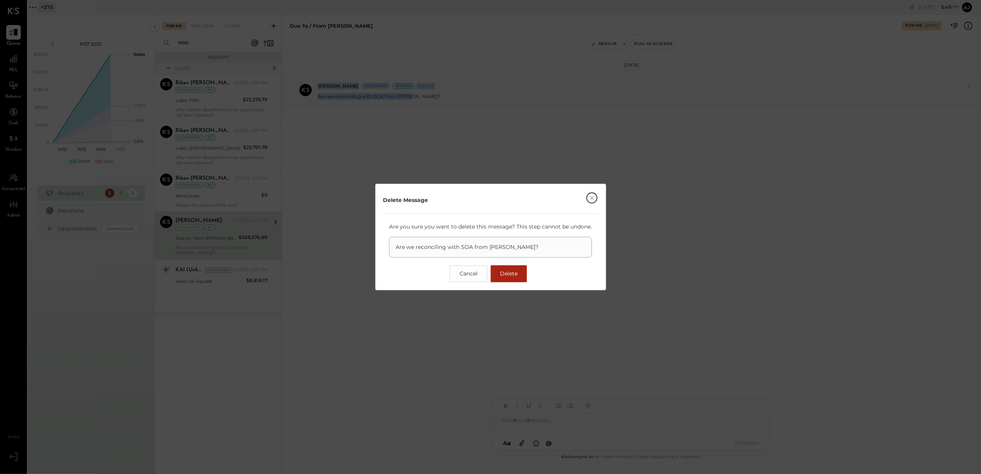
click at [521, 274] on button "Delete" at bounding box center [508, 273] width 36 height 17
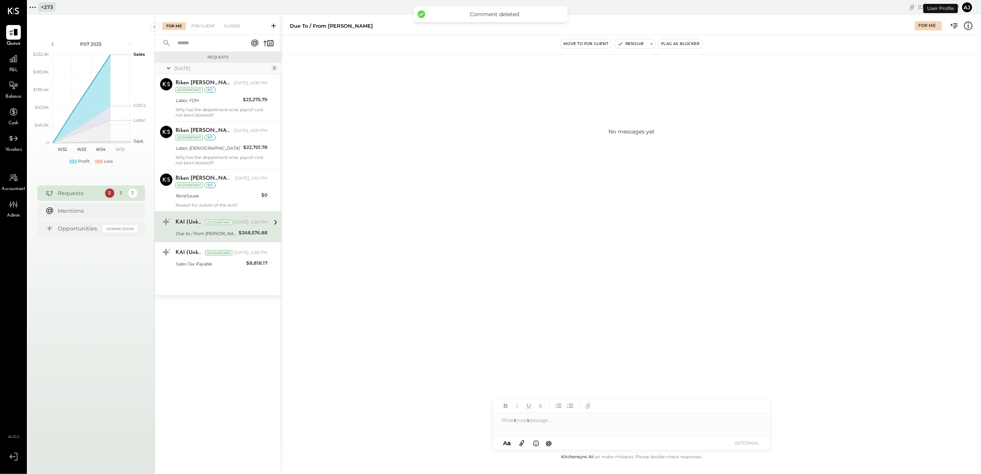
click at [962, 5] on button "Aj" at bounding box center [967, 7] width 12 height 12
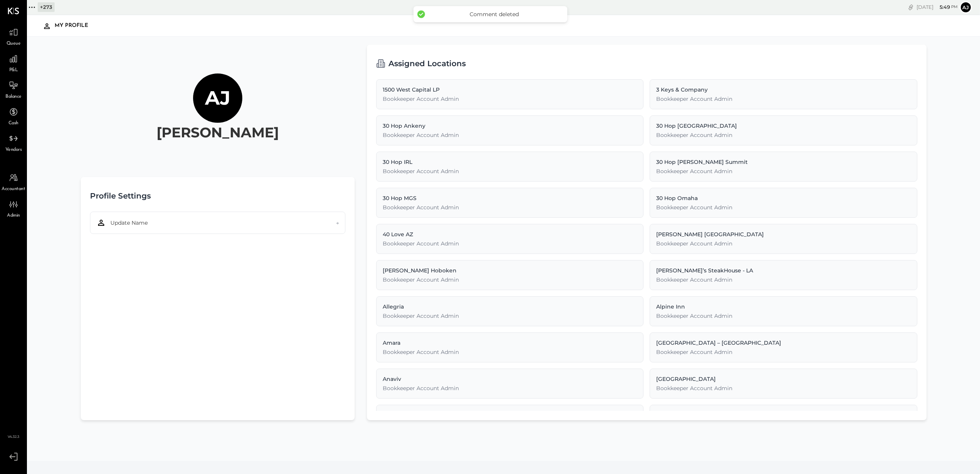
click at [8, 457] on icon at bounding box center [14, 457] width 14 height 12
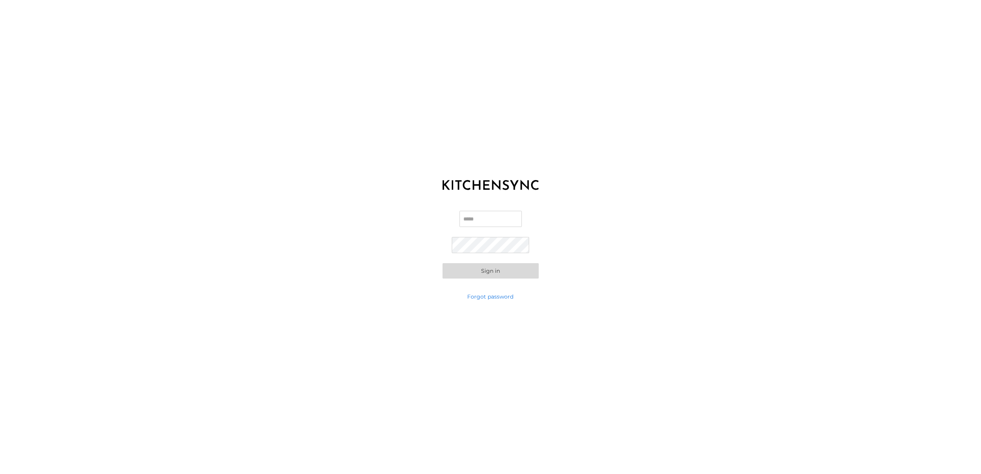
click at [484, 214] on input "Email" at bounding box center [490, 219] width 62 height 16
type input "**********"
click at [482, 274] on button "Sign in" at bounding box center [490, 270] width 96 height 15
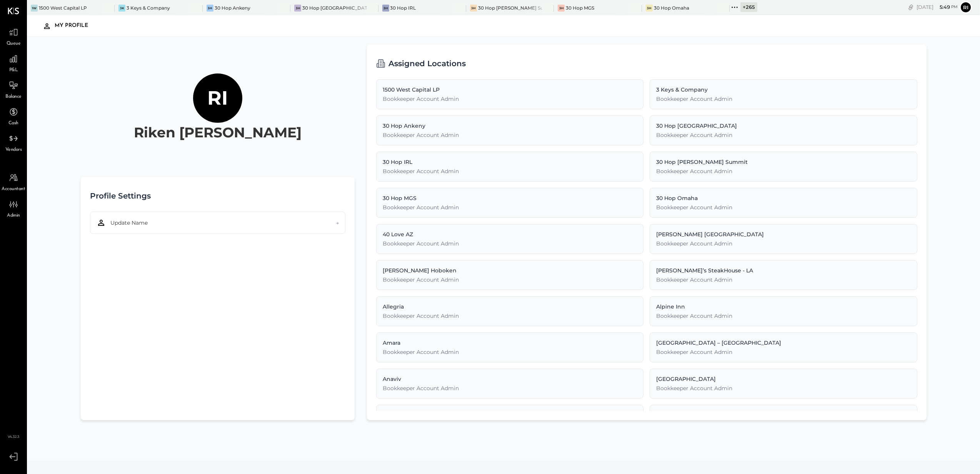
click at [730, 4] on icon at bounding box center [735, 7] width 10 height 10
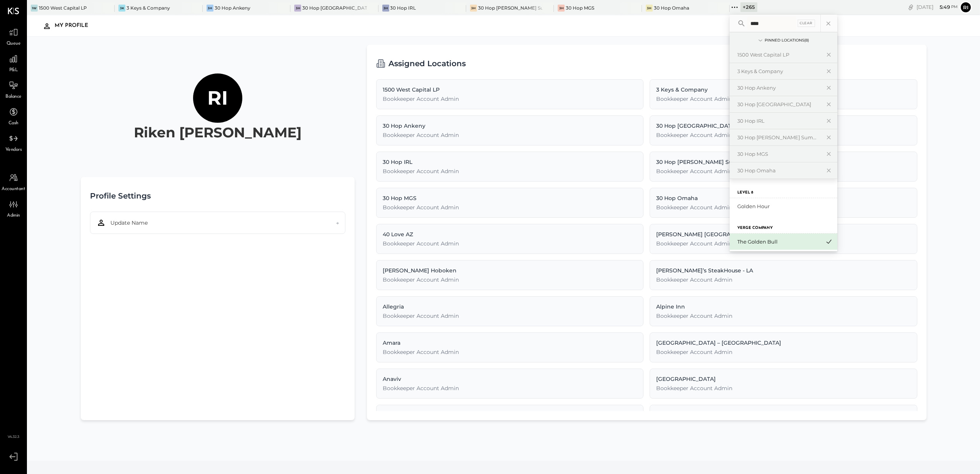
type input "****"
click at [737, 239] on div "The Golden Bull" at bounding box center [778, 241] width 83 height 7
click at [14, 35] on icon at bounding box center [13, 32] width 9 height 7
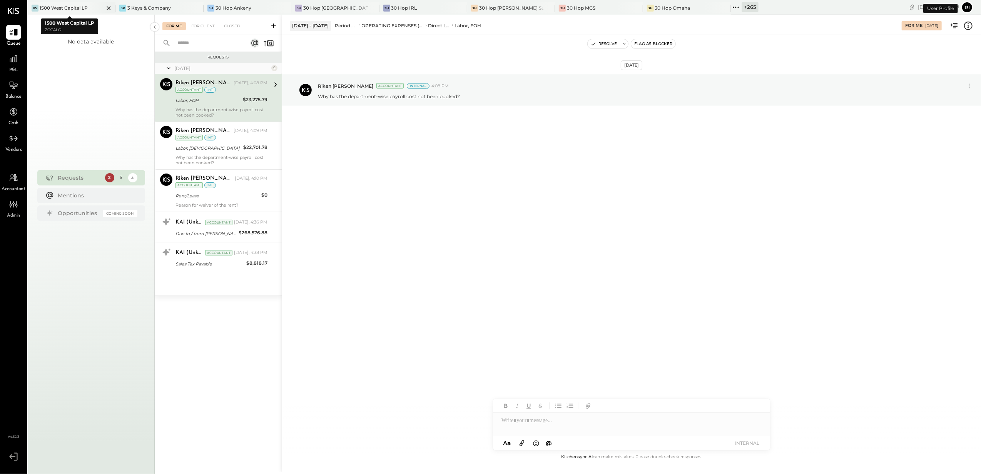
click at [104, 6] on icon at bounding box center [109, 7] width 10 height 9
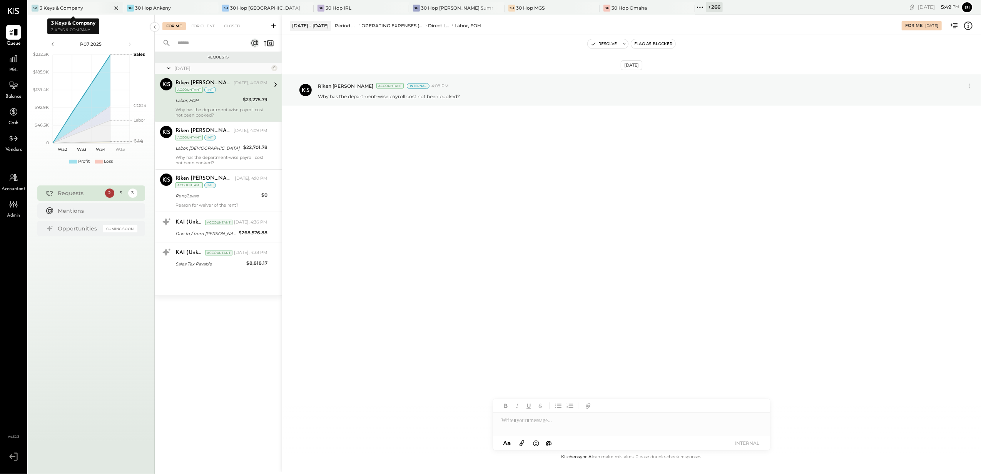
click at [112, 7] on icon at bounding box center [117, 7] width 10 height 9
click at [120, 7] on icon at bounding box center [125, 7] width 10 height 9
click at [122, 7] on icon at bounding box center [125, 7] width 10 height 9
click at [125, 8] on icon at bounding box center [125, 8] width 4 height 4
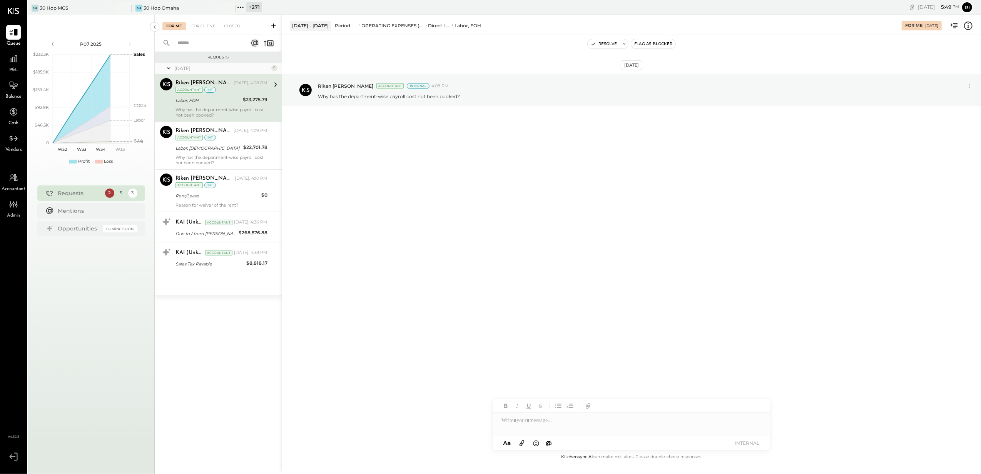
click at [125, 8] on icon at bounding box center [125, 8] width 4 height 4
click at [16, 189] on span "Accountant" at bounding box center [13, 189] width 23 height 7
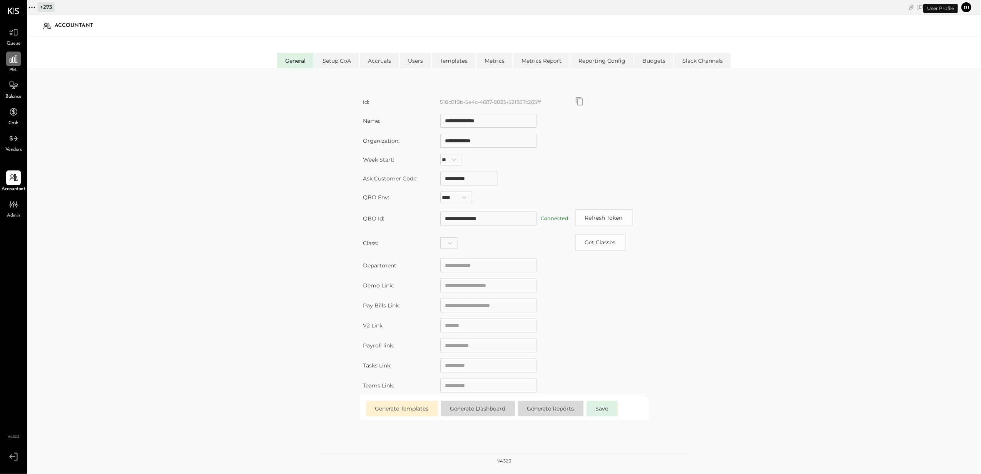
click at [14, 65] on div at bounding box center [13, 59] width 15 height 15
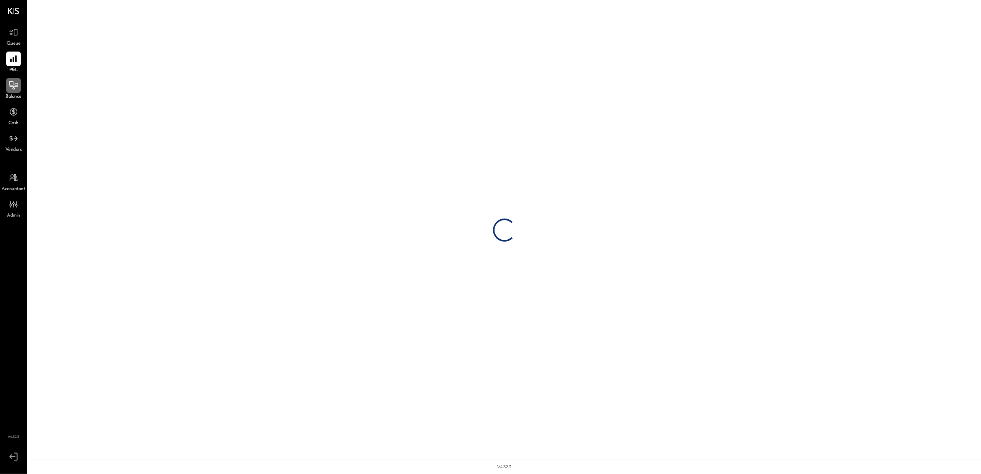
click at [18, 82] on div at bounding box center [13, 85] width 15 height 15
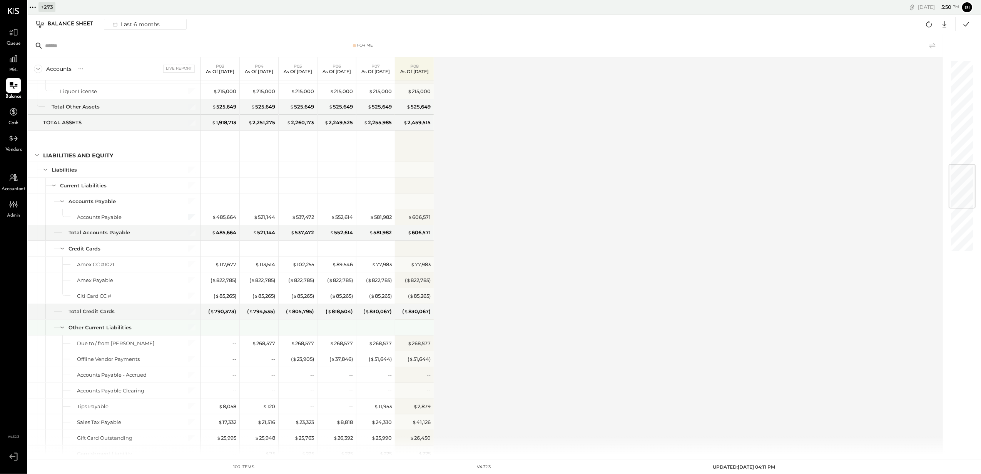
scroll to position [872, 0]
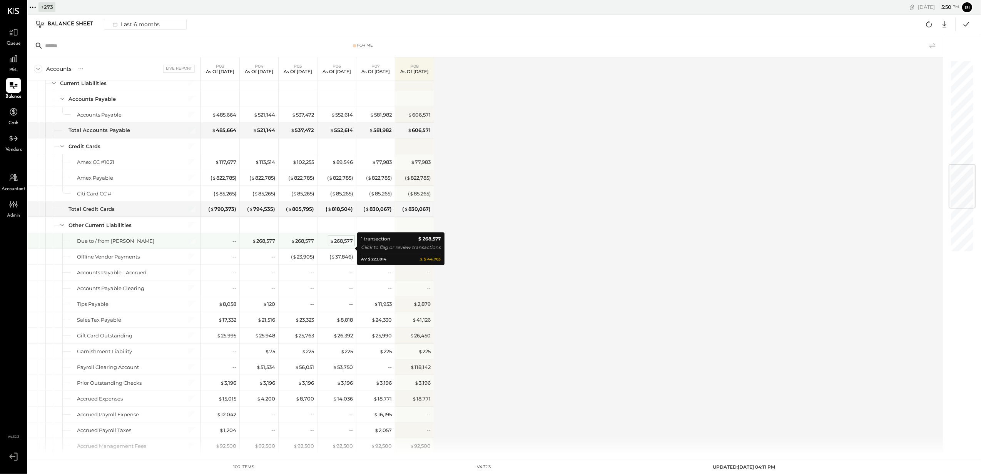
click at [342, 245] on div "$ 268,577" at bounding box center [341, 240] width 23 height 7
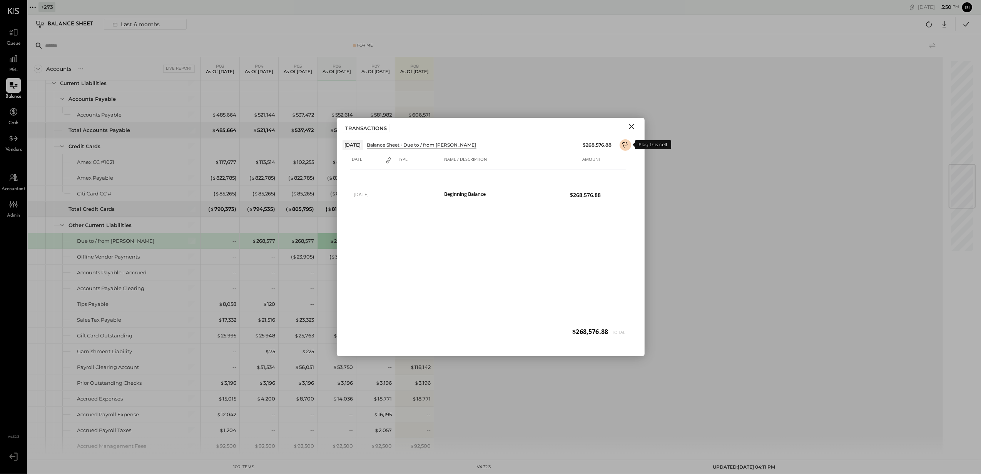
click at [628, 142] on icon at bounding box center [625, 145] width 7 height 9
click at [371, 324] on div at bounding box center [491, 326] width 308 height 15
paste div
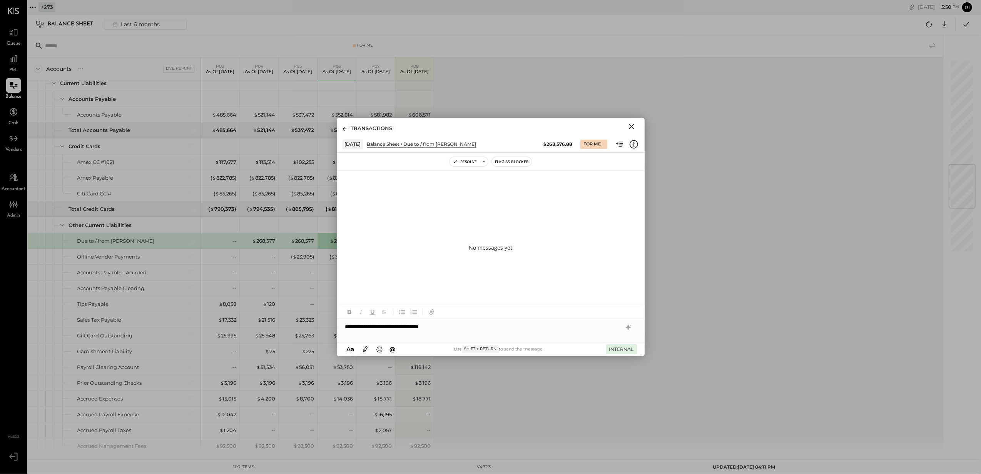
click at [619, 347] on button "INTERNAL" at bounding box center [621, 349] width 31 height 10
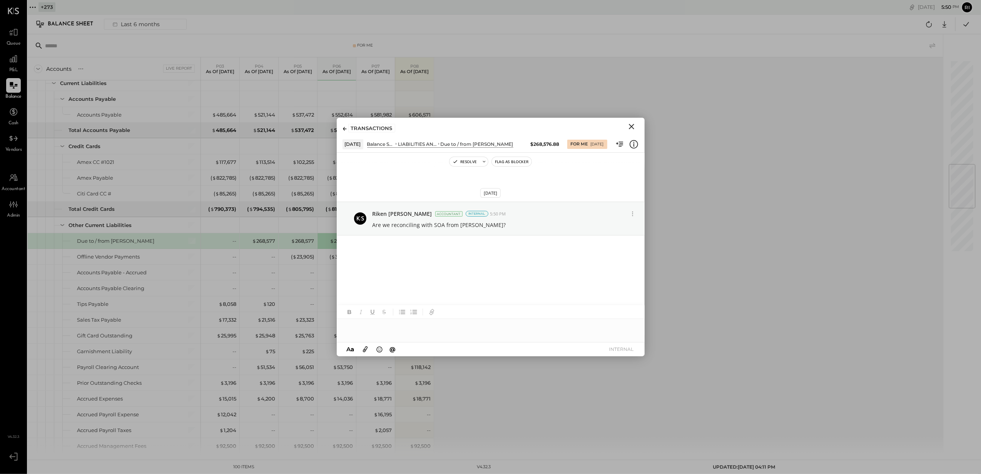
click at [633, 123] on icon "Close" at bounding box center [631, 126] width 9 height 9
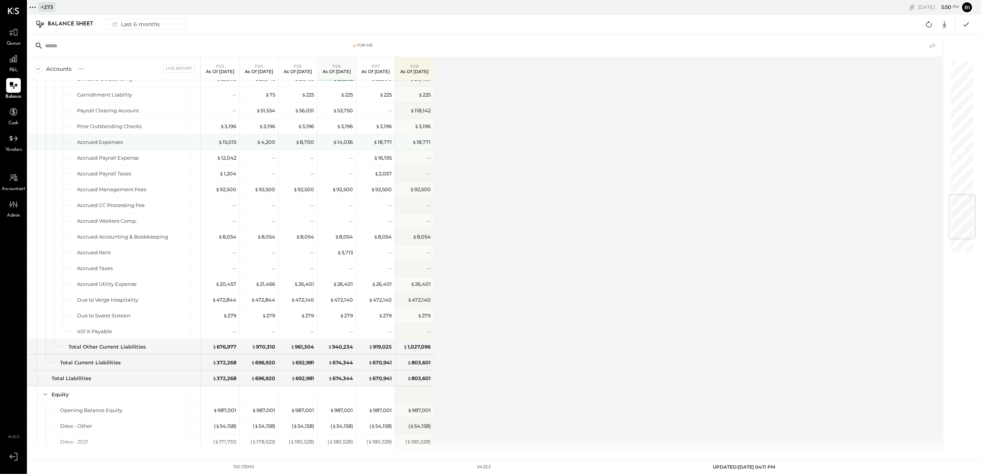
scroll to position [1077, 0]
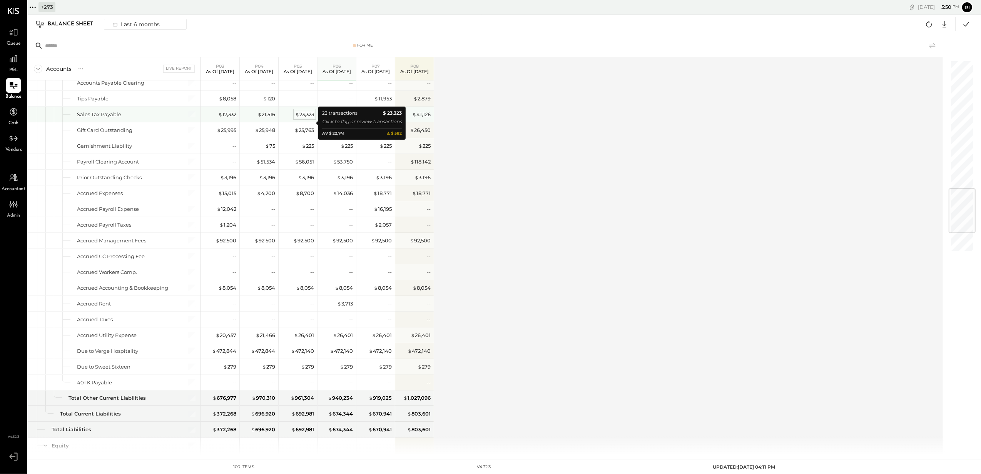
click at [299, 118] on div "$ 23,323" at bounding box center [304, 114] width 19 height 7
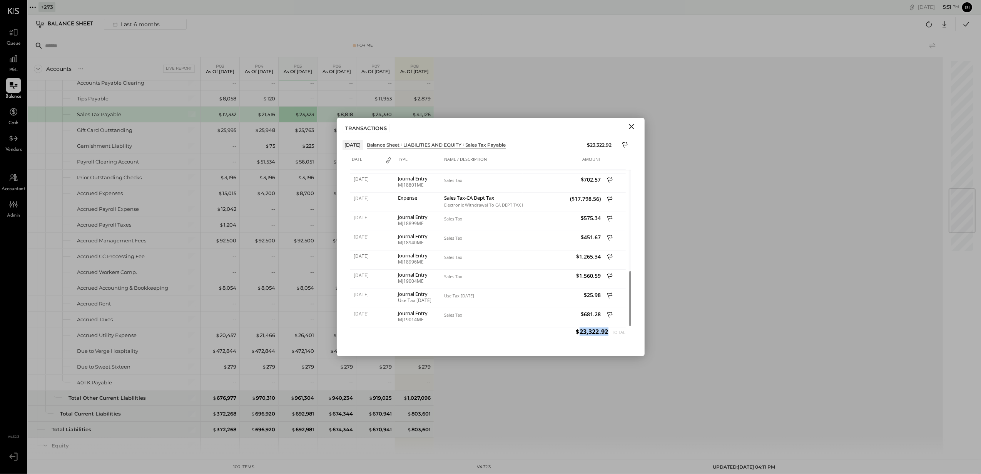
drag, startPoint x: 579, startPoint y: 332, endPoint x: 606, endPoint y: 334, distance: 27.0
click at [606, 334] on div "$23,322.92 Total" at bounding box center [601, 331] width 50 height 8
copy span "23,322.92"
click at [630, 126] on icon "Close" at bounding box center [631, 126] width 5 height 5
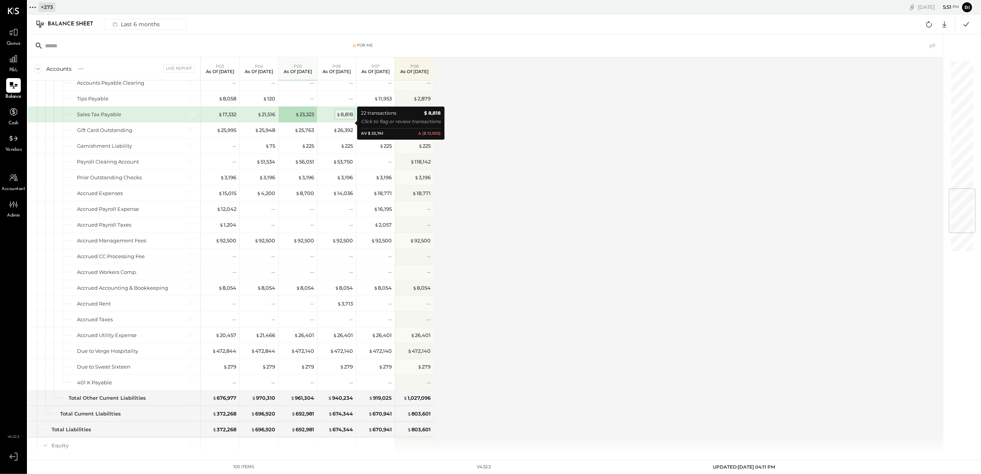
click at [345, 118] on div "$ 8,818" at bounding box center [344, 114] width 17 height 7
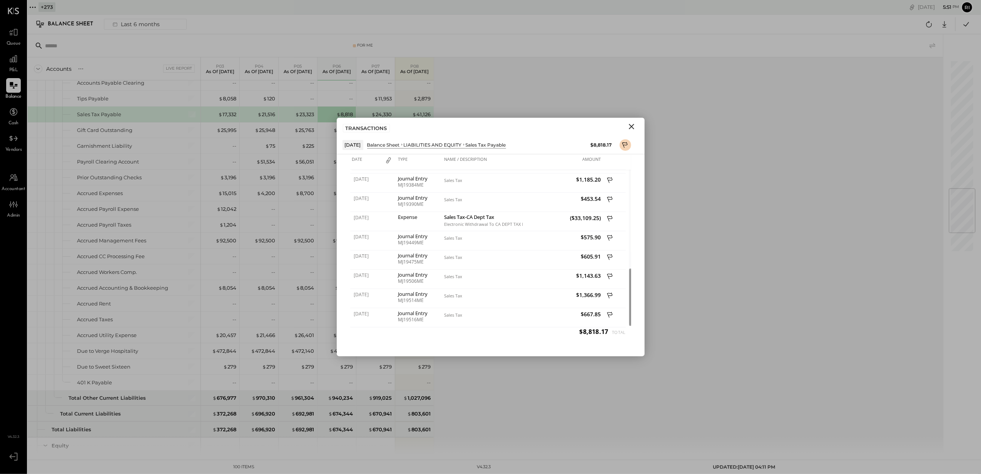
click at [631, 128] on icon "Close" at bounding box center [631, 126] width 9 height 9
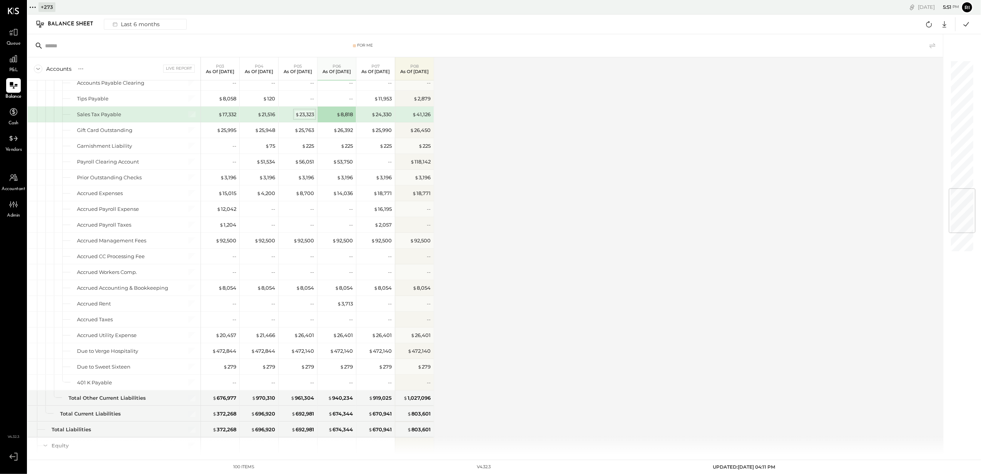
click at [305, 118] on div "$ 23,323" at bounding box center [304, 114] width 19 height 7
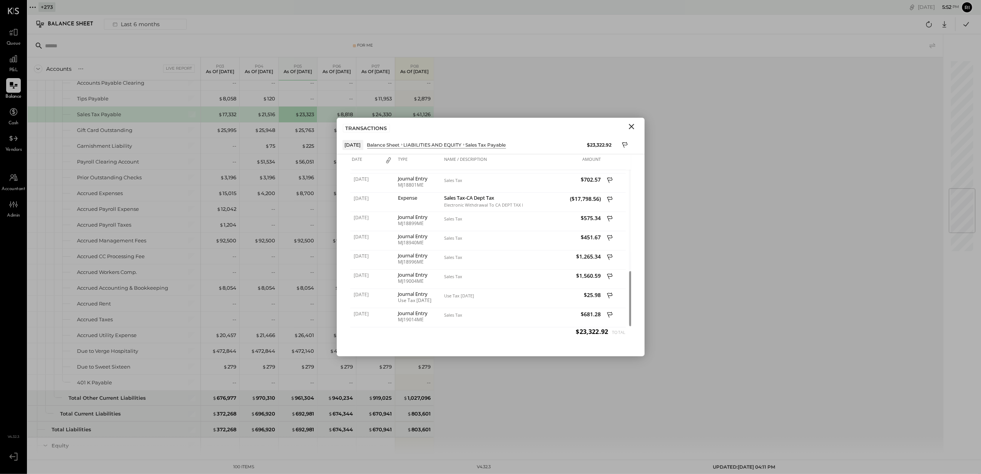
click at [629, 126] on icon "Close" at bounding box center [631, 126] width 9 height 9
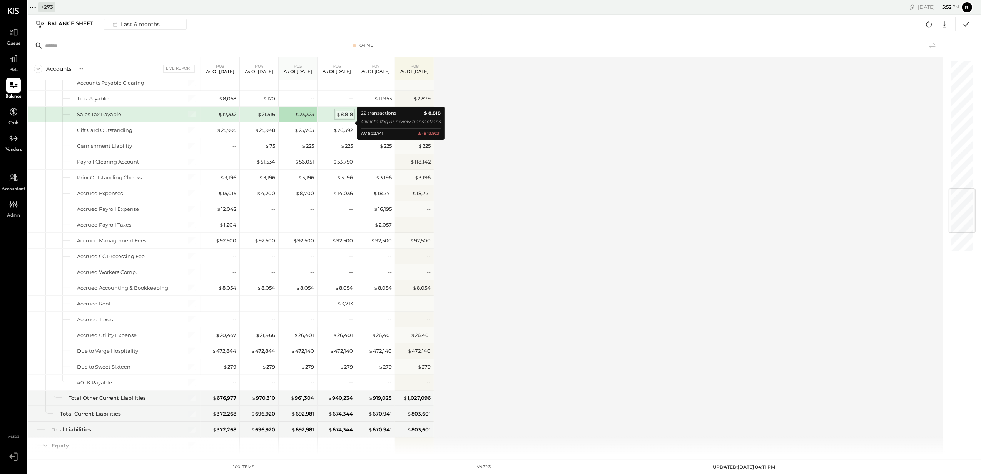
click at [344, 118] on div "$ 8,818" at bounding box center [344, 114] width 17 height 7
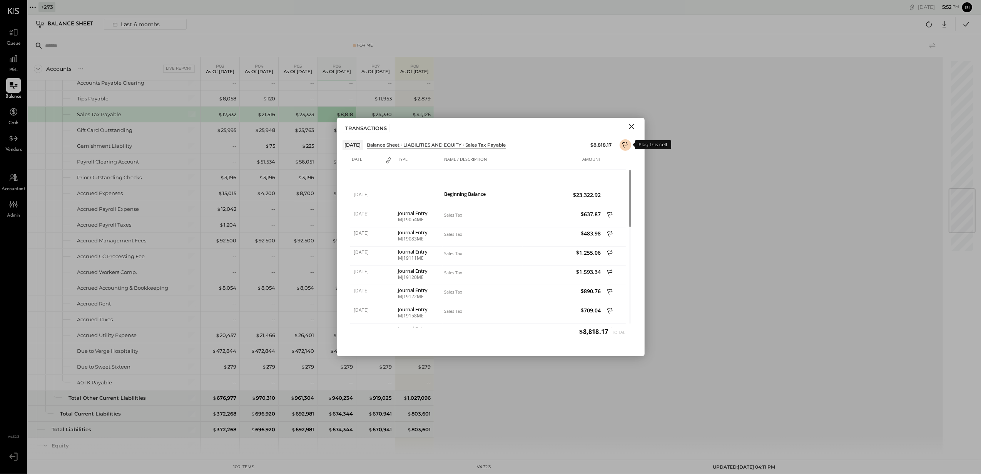
click at [626, 144] on icon at bounding box center [625, 145] width 7 height 9
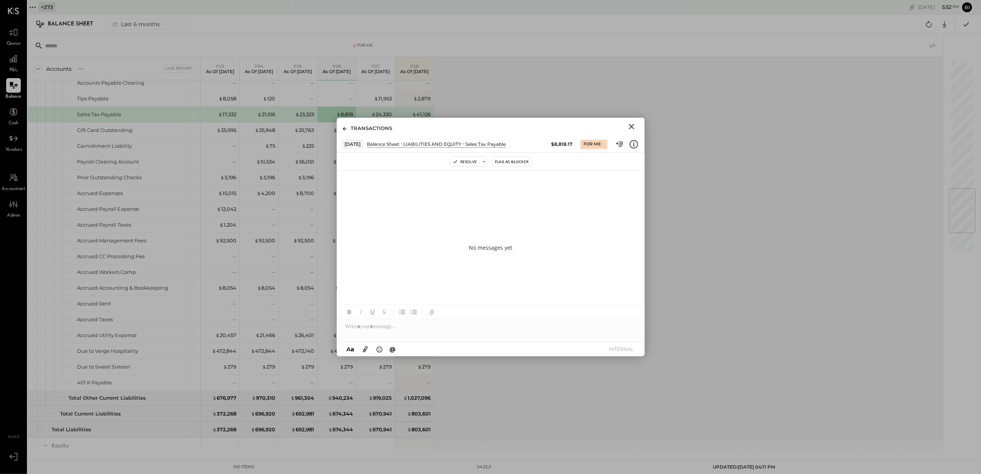
click at [374, 334] on div at bounding box center [491, 323] width 308 height 37
click at [386, 326] on div at bounding box center [491, 326] width 308 height 15
paste div
click at [620, 350] on button "INTERNAL" at bounding box center [621, 349] width 31 height 10
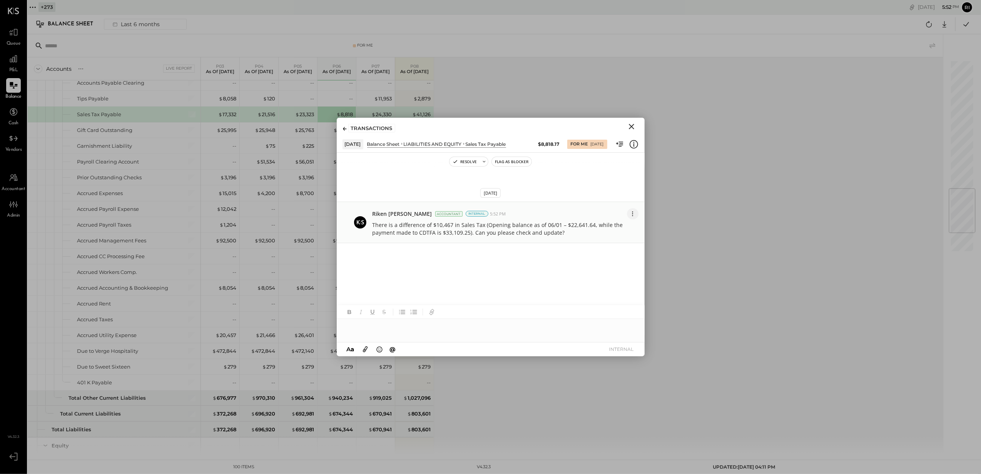
click at [634, 213] on icon at bounding box center [632, 214] width 8 height 8
click at [621, 226] on button "Edit Message" at bounding box center [610, 227] width 58 height 14
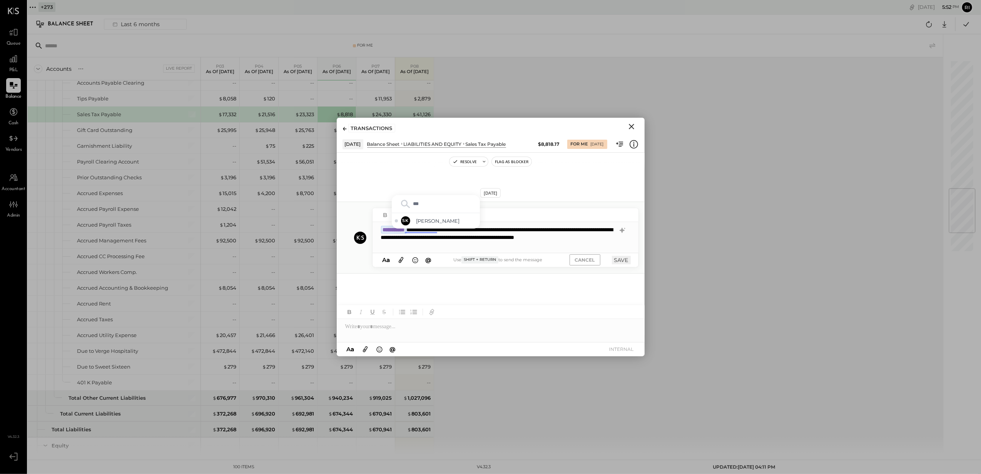
type input "****"
click at [429, 216] on div "SK Sarang Khandhar" at bounding box center [436, 220] width 88 height 15
click at [619, 260] on button "SAVE" at bounding box center [621, 260] width 19 height 8
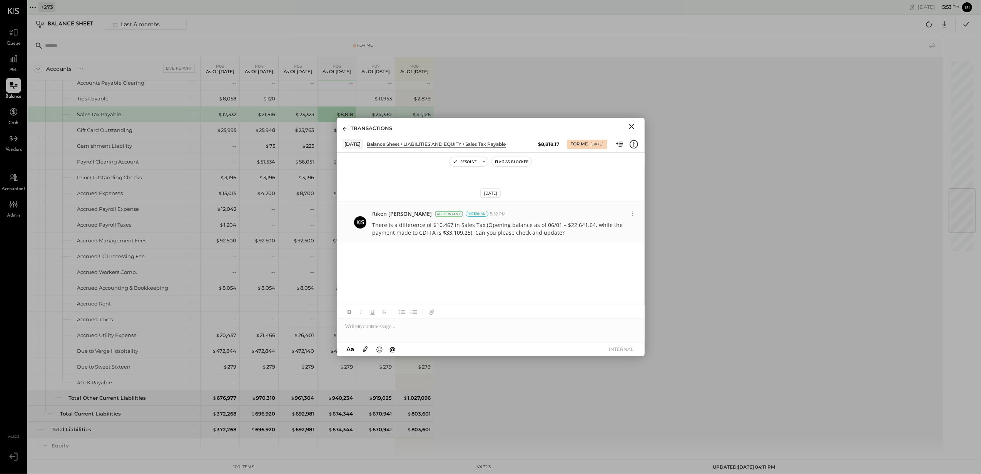
click at [635, 123] on icon "Close" at bounding box center [631, 126] width 9 height 9
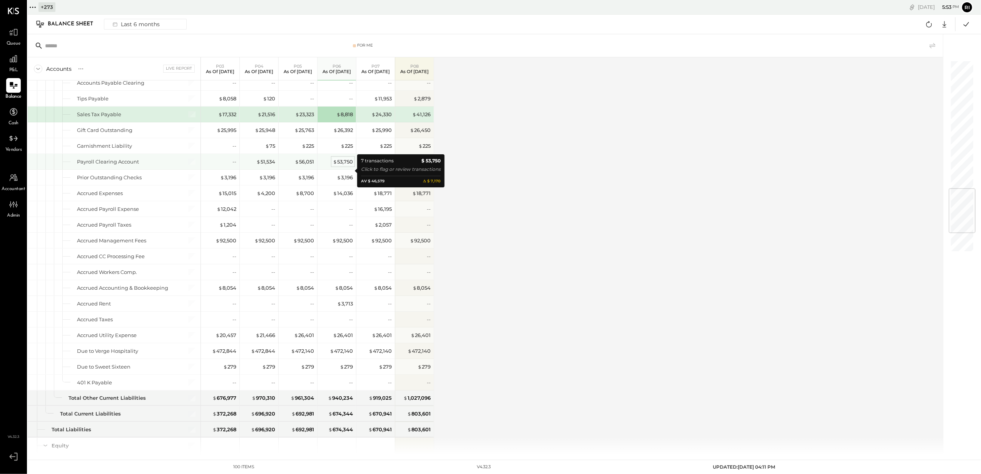
click at [342, 165] on div "$ 53,750" at bounding box center [343, 161] width 20 height 7
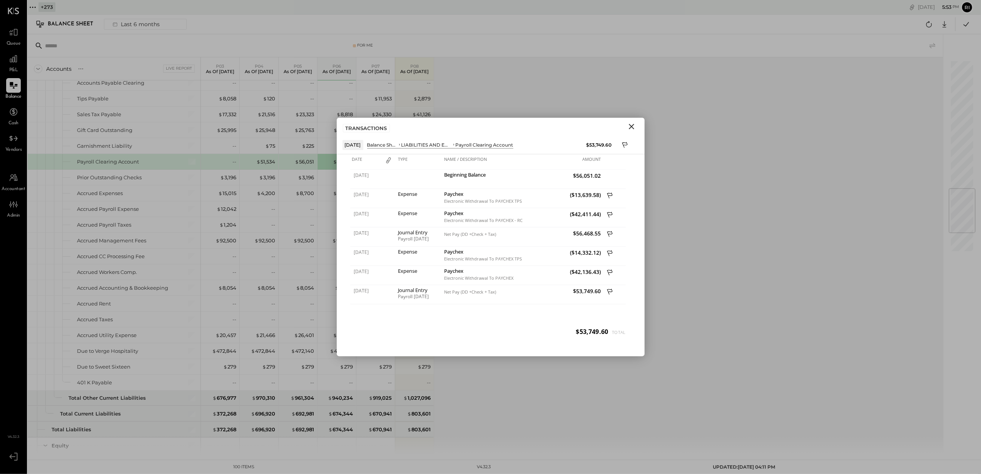
click at [631, 125] on icon "Close" at bounding box center [631, 126] width 5 height 5
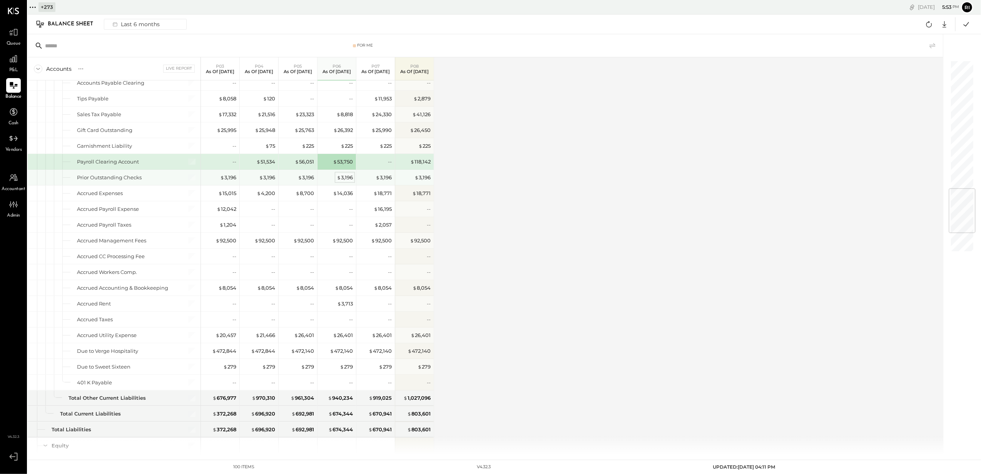
click at [345, 181] on div "$ 3,196" at bounding box center [345, 177] width 16 height 7
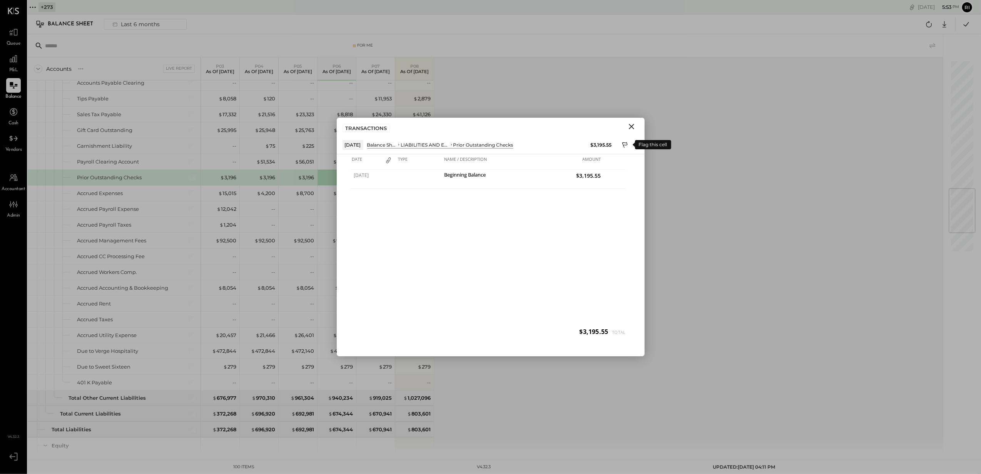
click at [624, 145] on icon at bounding box center [624, 145] width 5 height 6
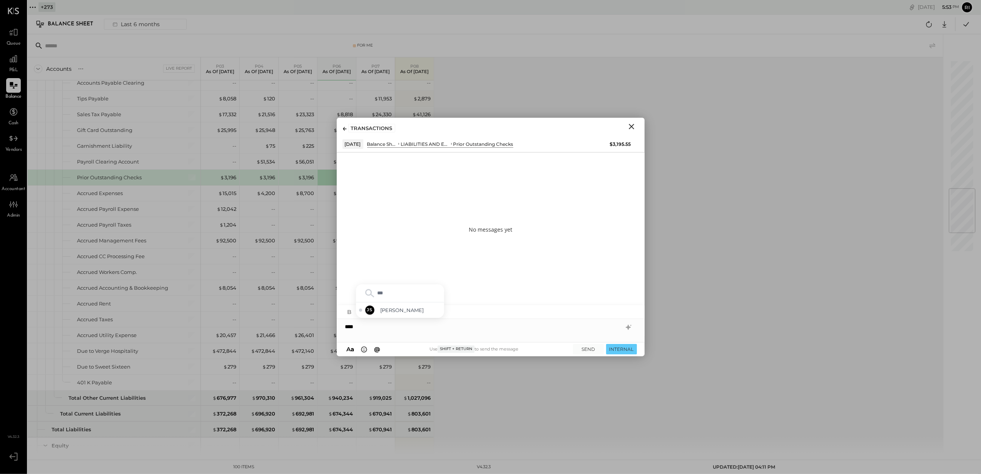
type input "****"
click at [622, 346] on button "INTERNAL" at bounding box center [621, 349] width 31 height 10
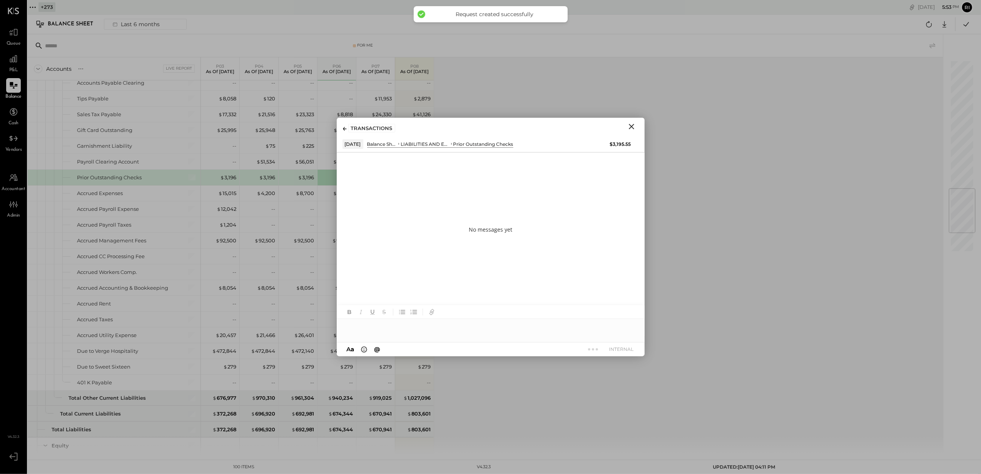
click at [630, 125] on icon "Close" at bounding box center [631, 126] width 5 height 5
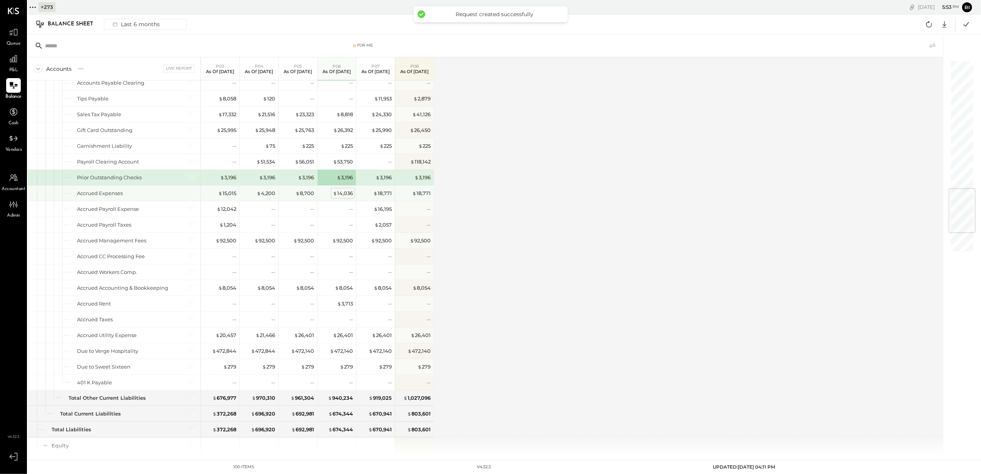
click at [348, 197] on div "$ 14,036" at bounding box center [343, 193] width 20 height 7
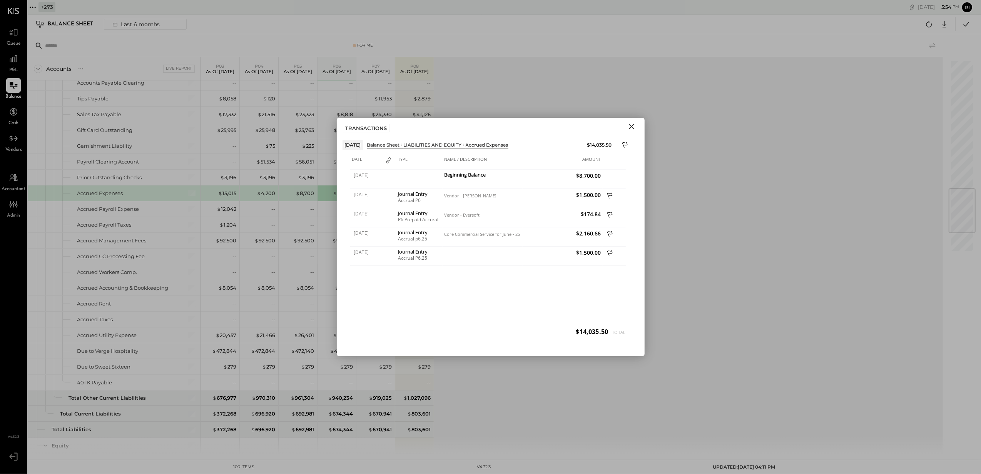
click at [630, 124] on icon "Close" at bounding box center [631, 126] width 9 height 9
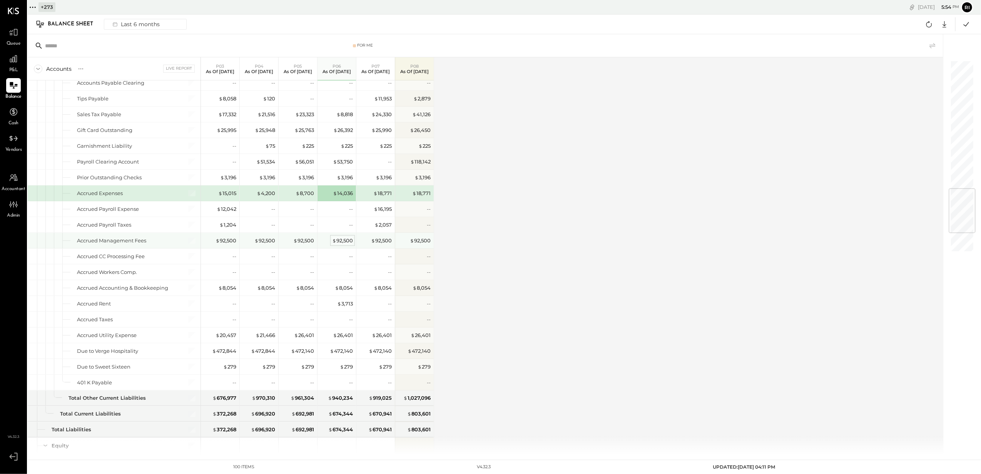
click at [334, 244] on span "$" at bounding box center [334, 240] width 4 height 6
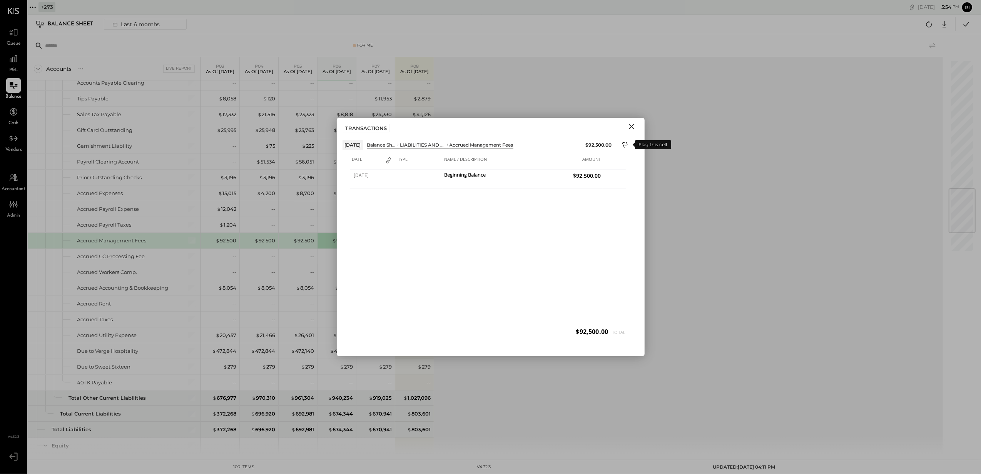
click at [624, 142] on icon at bounding box center [624, 145] width 5 height 6
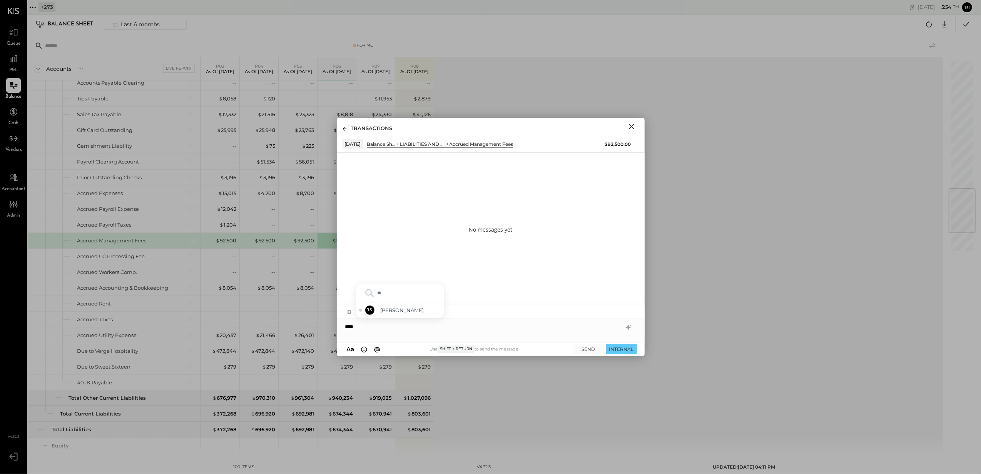
type input "***"
click at [610, 349] on button "INTERNAL" at bounding box center [621, 349] width 31 height 10
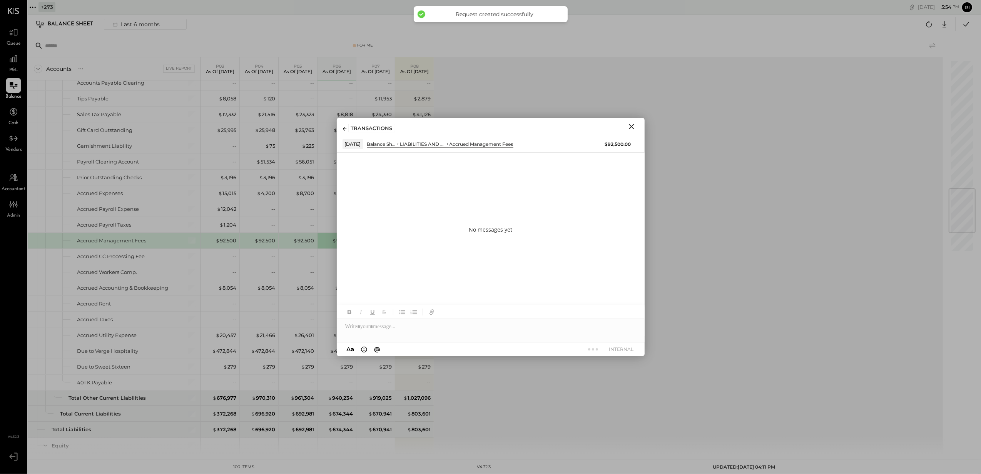
click at [634, 125] on icon "Close" at bounding box center [631, 126] width 9 height 9
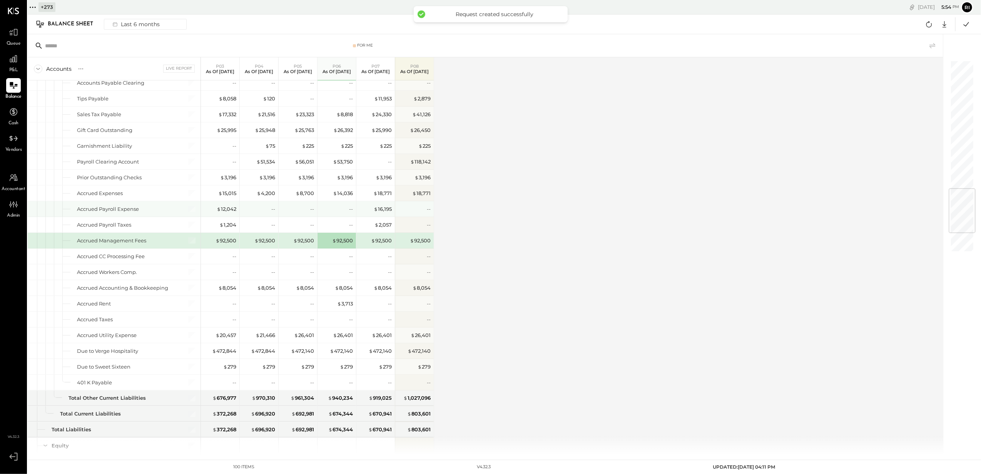
scroll to position [1179, 0]
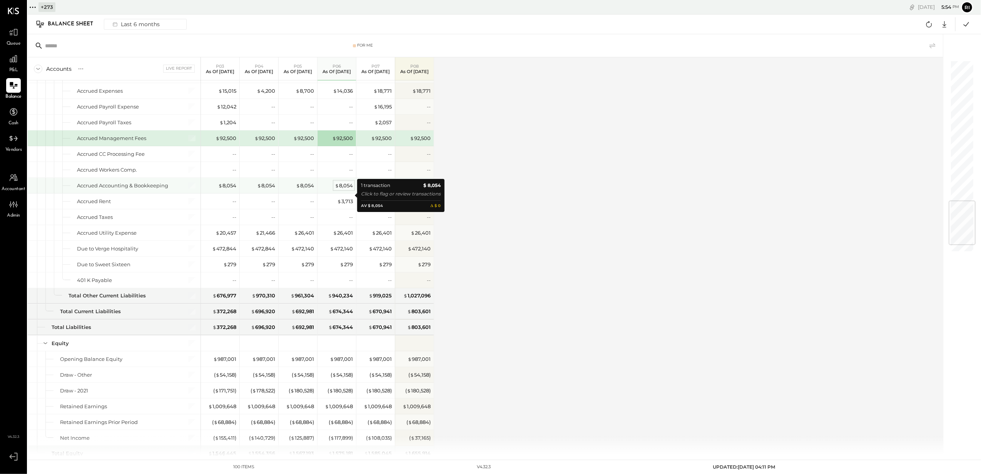
click at [340, 189] on div "$ 8,054" at bounding box center [344, 185] width 18 height 7
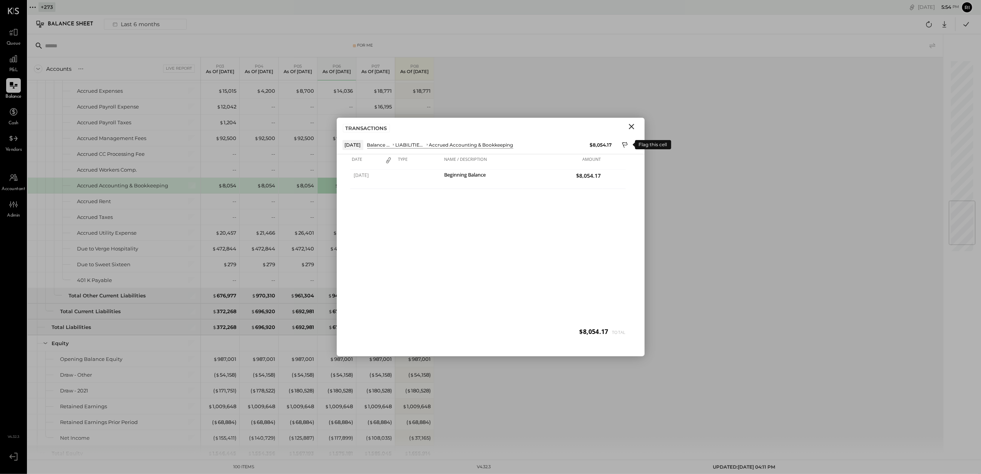
click at [626, 145] on icon at bounding box center [624, 145] width 5 height 6
click at [404, 327] on div at bounding box center [491, 326] width 308 height 15
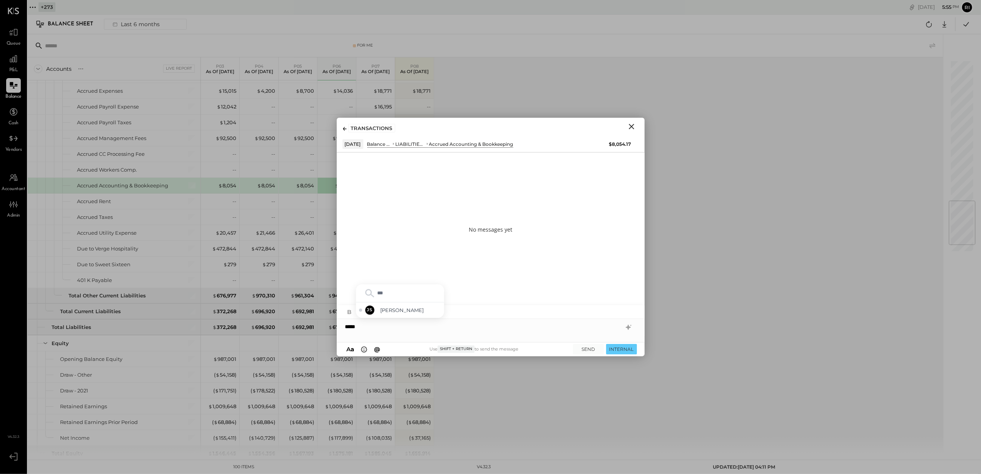
type input "****"
click at [421, 334] on div "**********" at bounding box center [491, 323] width 308 height 37
click at [420, 331] on div "**********" at bounding box center [491, 326] width 308 height 15
click at [614, 351] on button "INTERNAL" at bounding box center [621, 349] width 31 height 10
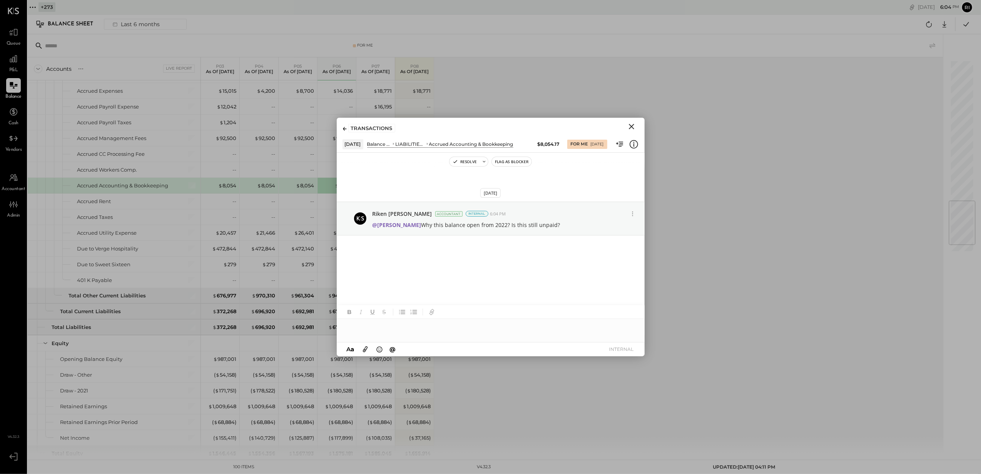
click at [628, 126] on icon "Close" at bounding box center [631, 126] width 9 height 9
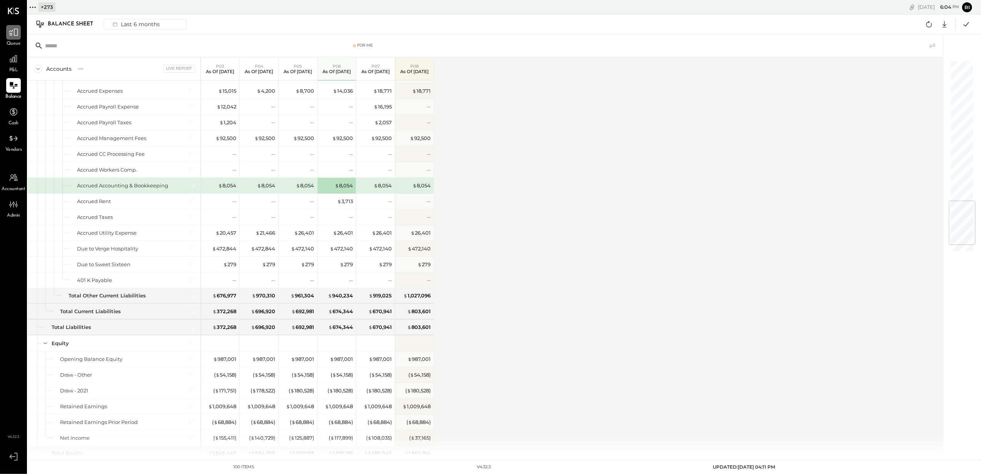
click at [17, 37] on icon at bounding box center [13, 32] width 10 height 10
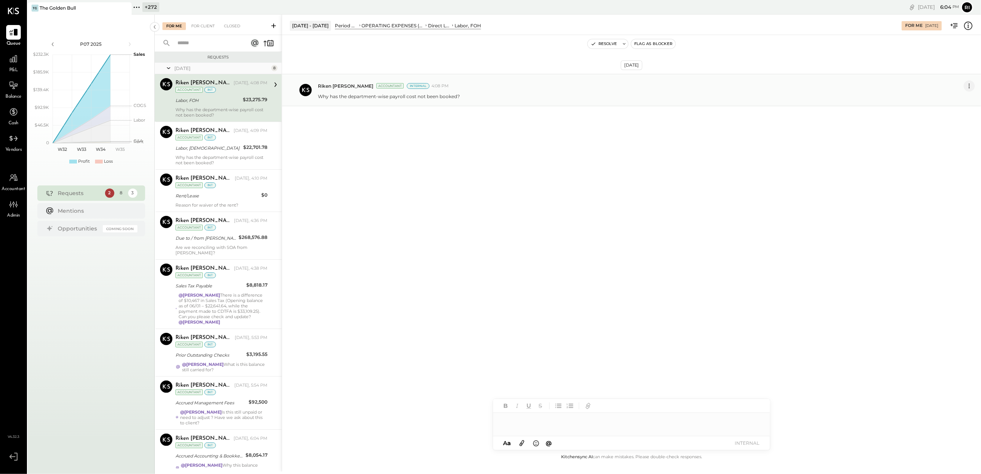
click at [966, 86] on icon at bounding box center [969, 86] width 8 height 8
click at [956, 98] on button "Edit Message" at bounding box center [949, 99] width 52 height 13
type input "****"
click at [397, 87] on span "Janvi Soni" at bounding box center [392, 85] width 60 height 7
click at [536, 122] on button "CANCEL" at bounding box center [543, 124] width 31 height 11
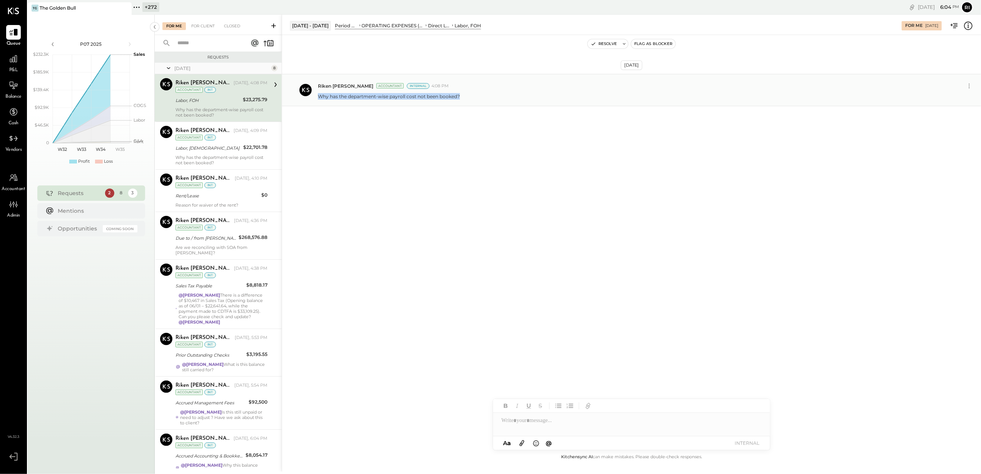
drag, startPoint x: 489, startPoint y: 99, endPoint x: 318, endPoint y: 98, distance: 171.6
click at [318, 98] on div "Why has the department-wise payroll cost not been booked?" at bounding box center [646, 96] width 657 height 8
copy p "Why has the department-wise payroll cost not been booked?"
click at [967, 85] on icon at bounding box center [969, 86] width 8 height 8
click at [947, 96] on button "Edit Message" at bounding box center [949, 99] width 52 height 13
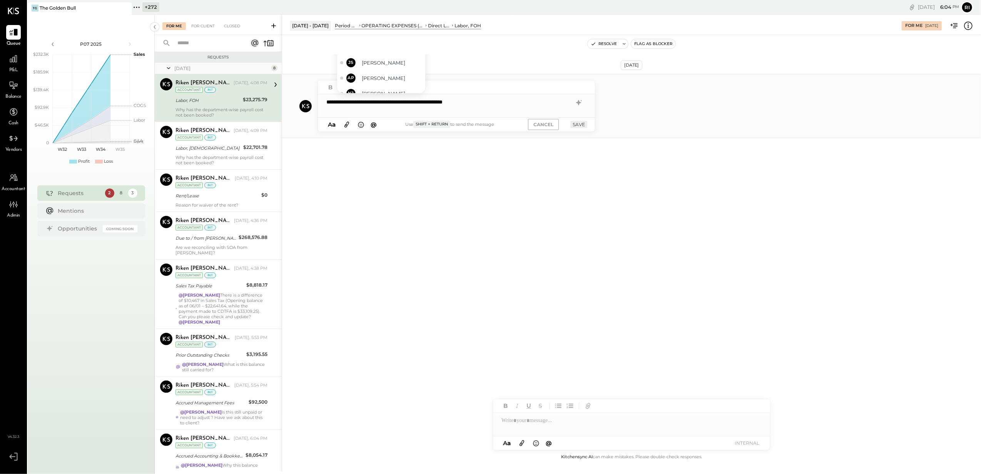
type input "***"
click at [396, 80] on div "JS Janvi Soni" at bounding box center [381, 85] width 88 height 15
click at [584, 127] on button "SAVE" at bounding box center [578, 124] width 17 height 7
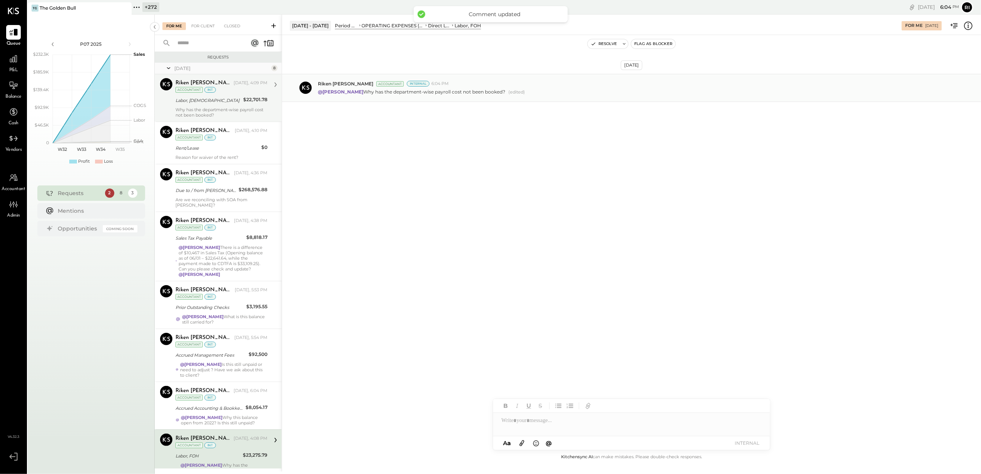
click at [235, 107] on div "Riken Shethiya Today, 4:09 PM Accountant int Labor, BOH $22,701.78 Why has the …" at bounding box center [221, 98] width 92 height 40
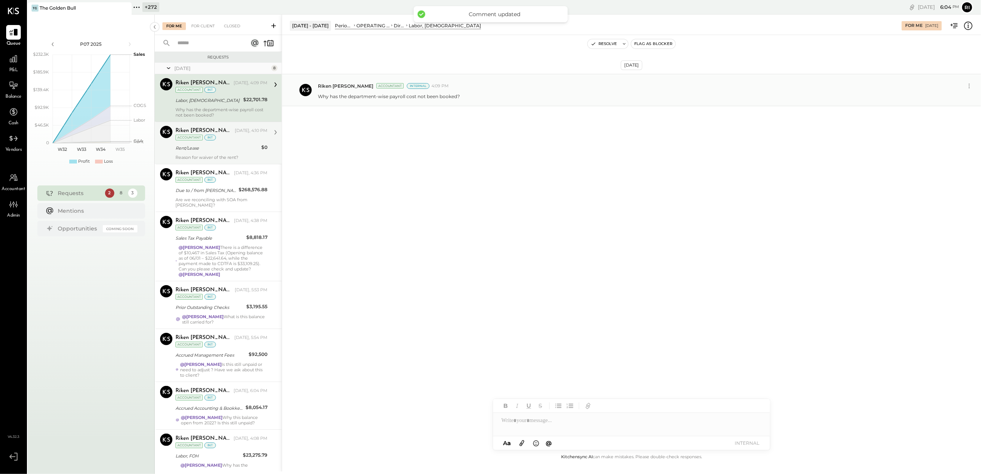
click at [222, 142] on div "Riken Shethiya Today, 4:10 PM Accountant int Rent/Lease $0 Reason for waiver of…" at bounding box center [221, 143] width 92 height 34
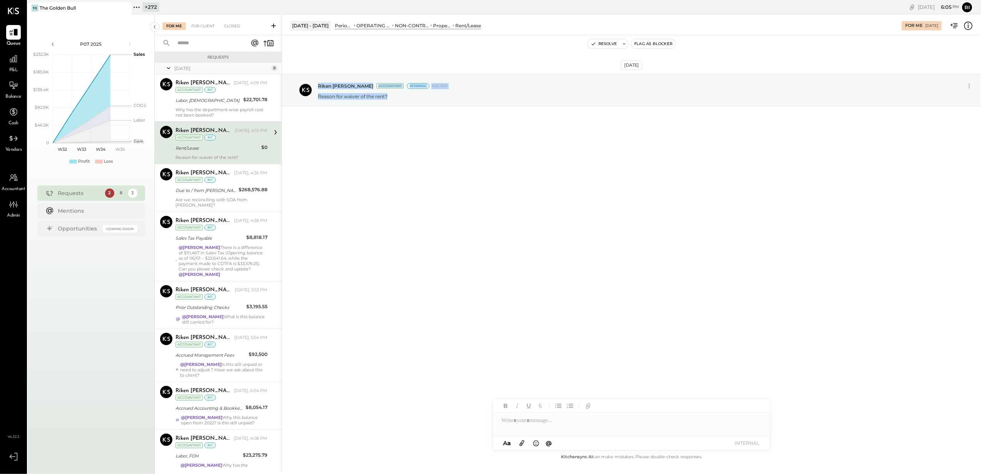
drag, startPoint x: 397, startPoint y: 94, endPoint x: 311, endPoint y: 95, distance: 85.8
click at [311, 95] on div "Riken Shethiya Accountant Internal 4:10 PM Reason for waiver of the rent?" at bounding box center [631, 90] width 699 height 32
click at [313, 97] on div "Riken Shethiya Accountant Internal 4:10 PM Reason for waiver of the rent?" at bounding box center [631, 90] width 699 height 32
click at [967, 85] on icon at bounding box center [969, 86] width 8 height 8
click at [947, 98] on button "Edit Message" at bounding box center [949, 99] width 52 height 13
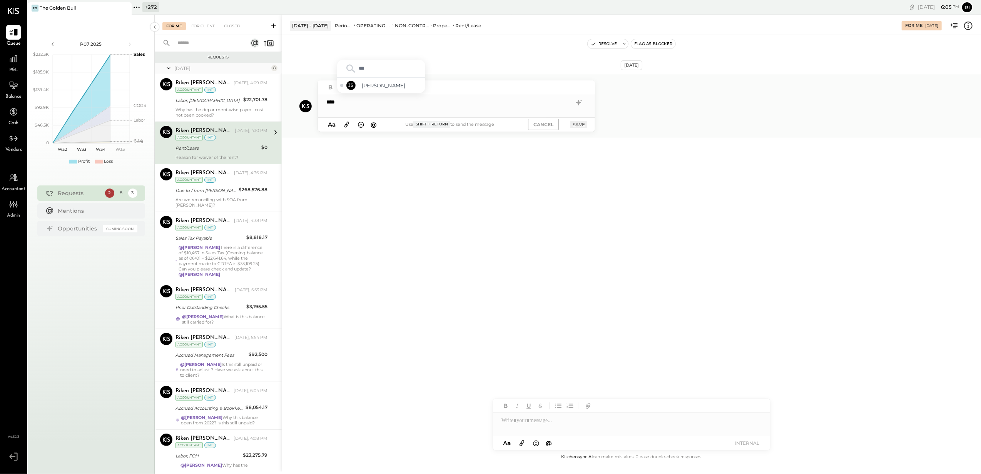
type input "****"
click at [582, 122] on button "SAVE" at bounding box center [578, 124] width 17 height 7
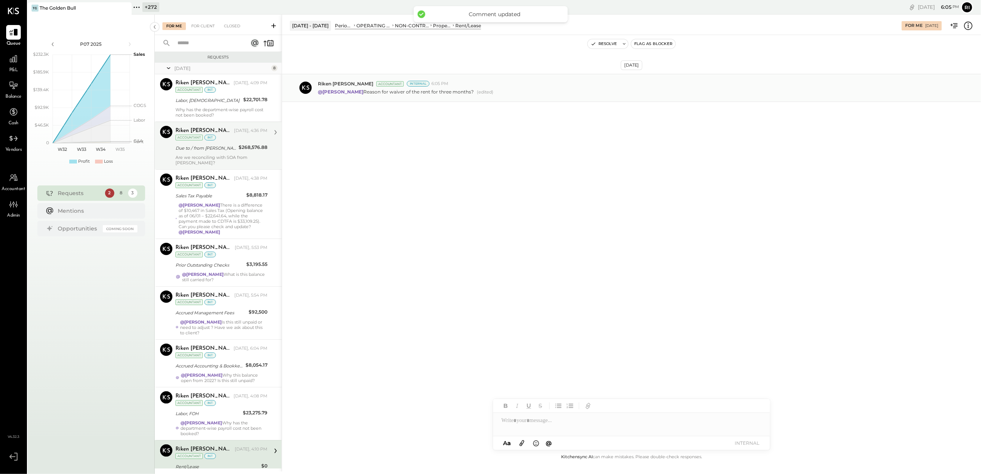
click at [233, 136] on div "Riken Shethiya Today, 4:36 PM Accountant int" at bounding box center [221, 134] width 92 height 16
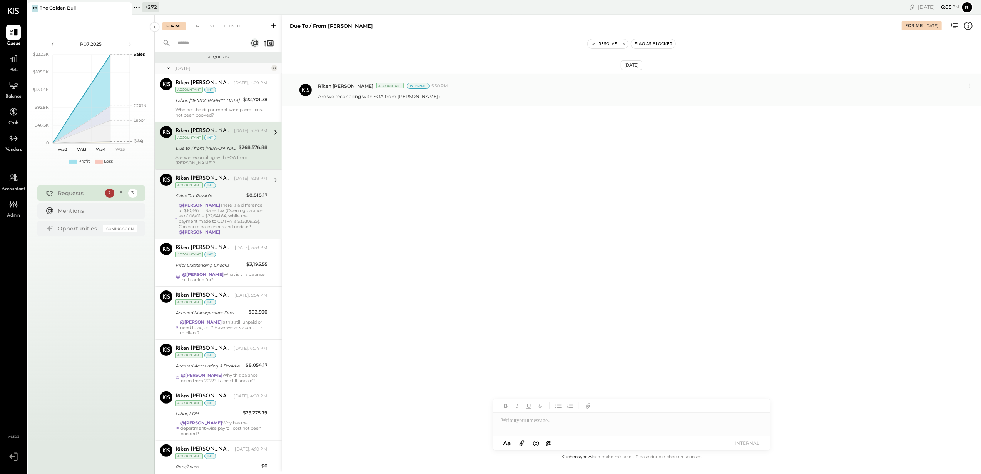
click at [227, 186] on div "Riken Shethiya Today, 4:38 PM Accountant int Sales Tax Payable $8,818.17 @Janvi…" at bounding box center [221, 204] width 92 height 61
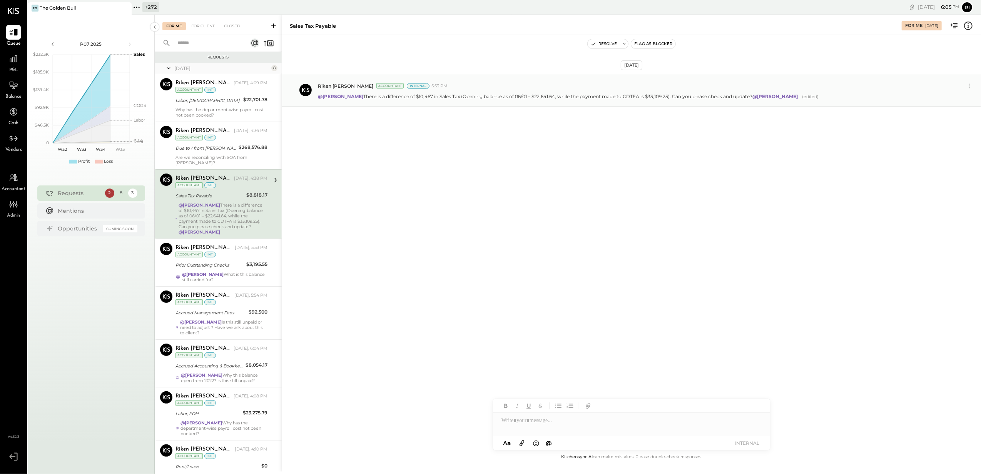
drag, startPoint x: 349, startPoint y: 99, endPoint x: 352, endPoint y: 99, distance: 3.9
click at [352, 99] on p "@Janvi Soni There is a difference of $10,467 in Sales Tax (Opening balance as o…" at bounding box center [558, 96] width 481 height 7
drag, startPoint x: 352, startPoint y: 99, endPoint x: 356, endPoint y: 100, distance: 3.9
click at [356, 100] on p "@Janvi Soni There is a difference of $10,467 in Sales Tax (Opening balance as o…" at bounding box center [558, 96] width 481 height 7
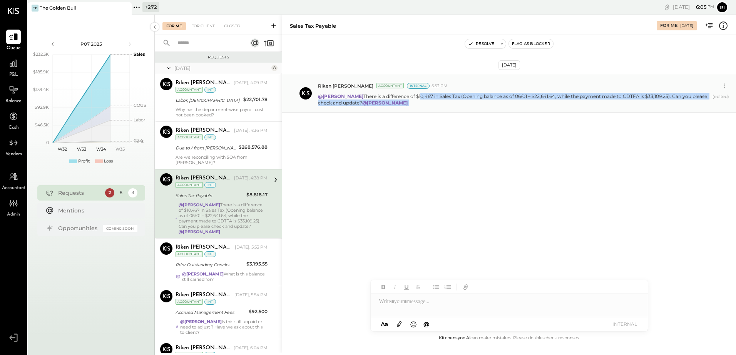
drag, startPoint x: 404, startPoint y: 97, endPoint x: 448, endPoint y: 100, distance: 44.3
click at [448, 100] on p "@Janvi Soni There is a difference of $10,467 in Sales Tax (Opening balance as o…" at bounding box center [513, 99] width 391 height 13
drag, startPoint x: 448, startPoint y: 100, endPoint x: 460, endPoint y: 98, distance: 12.1
click at [458, 98] on p "@Janvi Soni There is a difference of $10,467 in Sales Tax (Opening balance as o…" at bounding box center [513, 99] width 391 height 13
click at [504, 99] on p "@Janvi Soni There is a difference of $10,467 in Sales Tax (Opening balance as o…" at bounding box center [513, 99] width 391 height 13
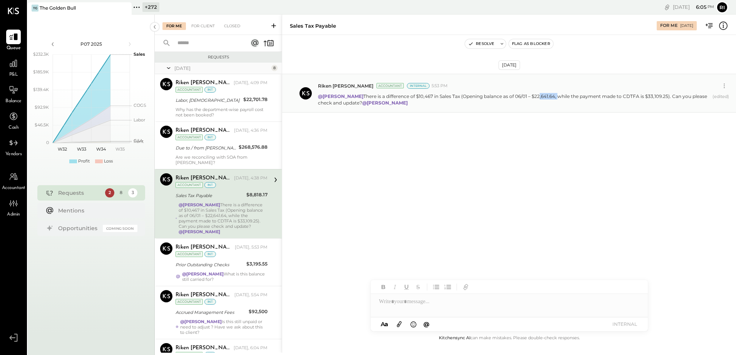
drag, startPoint x: 522, startPoint y: 98, endPoint x: 542, endPoint y: 98, distance: 20.8
click at [542, 98] on p "@Janvi Soni There is a difference of $10,467 in Sales Tax (Opening balance as o…" at bounding box center [513, 99] width 391 height 13
drag, startPoint x: 635, startPoint y: 97, endPoint x: 662, endPoint y: 99, distance: 27.0
click at [662, 99] on p "@Janvi Soni There is a difference of $10,467 in Sales Tax (Opening balance as o…" at bounding box center [513, 99] width 391 height 13
click at [726, 87] on icon at bounding box center [724, 86] width 8 height 8
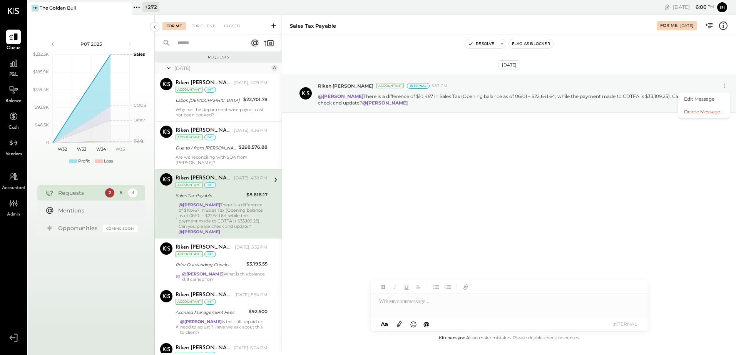
click at [496, 153] on div "Aug 29th, 2025 Riken Shethiya Accountant Internal 5:53 PM Edit Message Delete M…" at bounding box center [509, 112] width 454 height 116
click at [691, 114] on button "Delete Message..." at bounding box center [703, 111] width 52 height 13
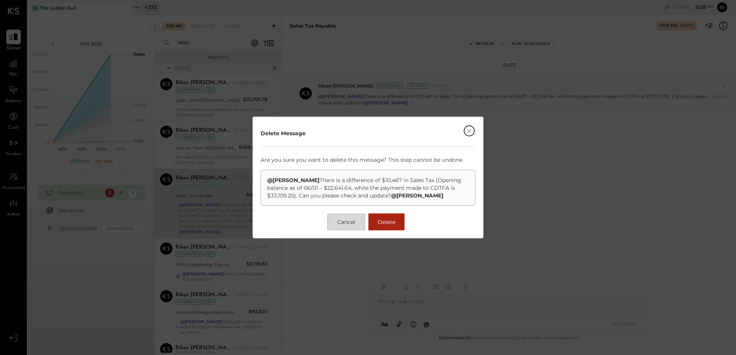
click at [337, 217] on button "Cancel" at bounding box center [346, 222] width 38 height 17
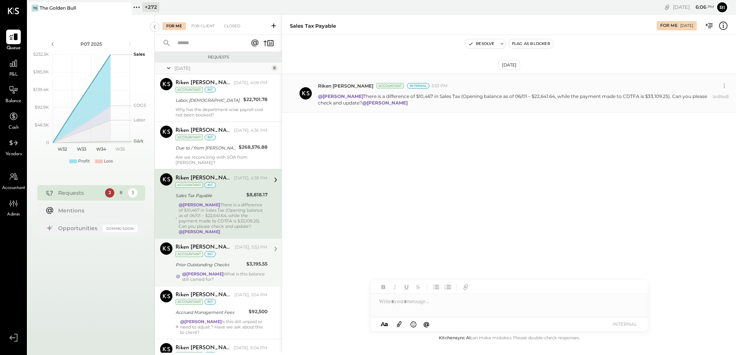
click at [212, 265] on div "Riken Shethiya Today, 5:53 PM Accountant int Prior Outstanding Checks $3,195.55…" at bounding box center [221, 263] width 92 height 40
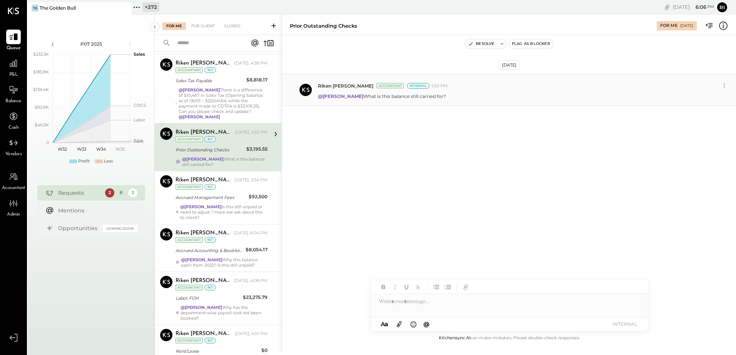
scroll to position [115, 0]
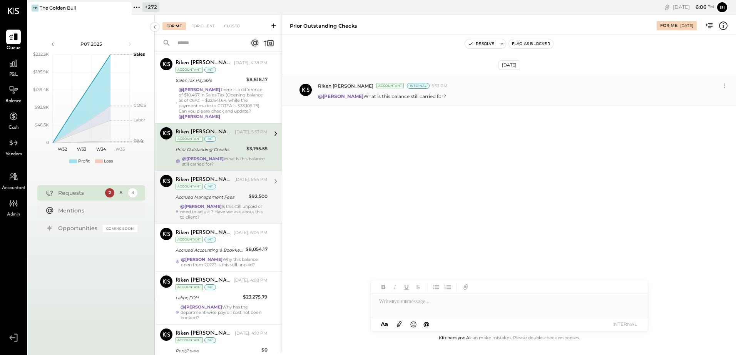
click at [232, 194] on div "Accrued Management Fees" at bounding box center [210, 198] width 71 height 8
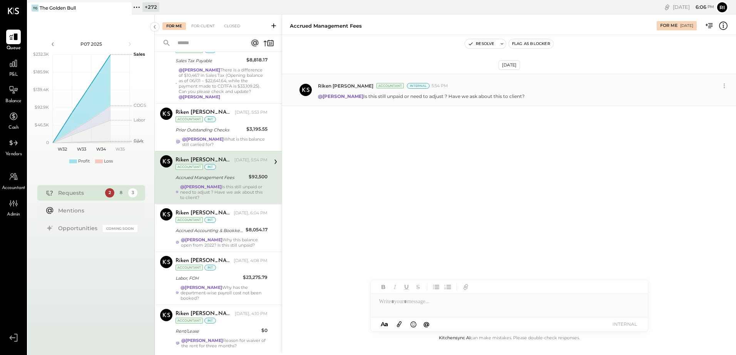
scroll to position [146, 0]
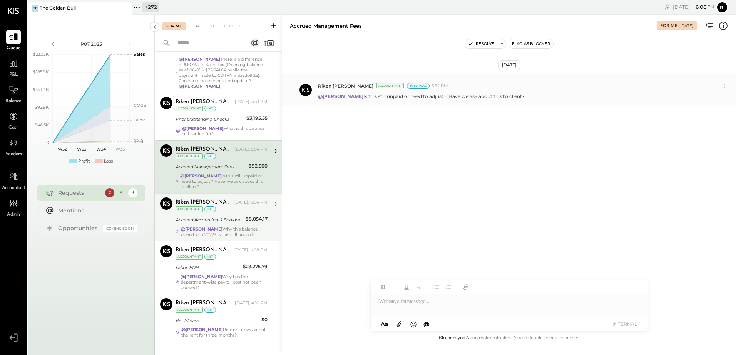
click at [207, 227] on strong "@Janvi Soni" at bounding box center [202, 229] width 42 height 5
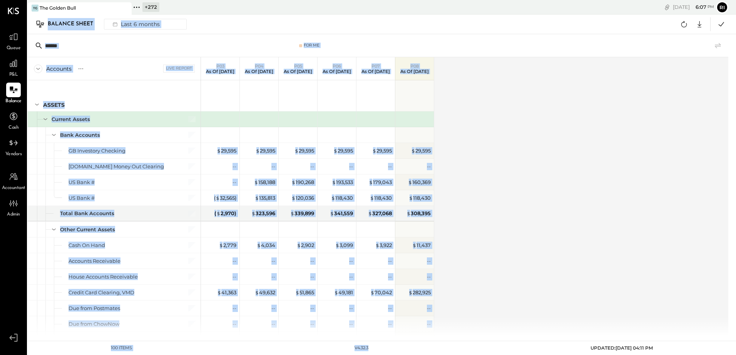
drag, startPoint x: 48, startPoint y: 21, endPoint x: 437, endPoint y: 366, distance: 519.4
click at [437, 355] on html "Queue P&L Balance Cash Vendors Accountant Admin v 4.32.3 TG The Golden Bull + 2…" at bounding box center [368, 177] width 736 height 355
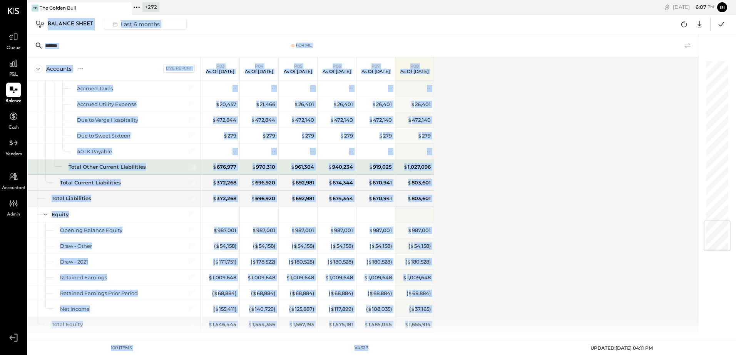
scroll to position [1339, 0]
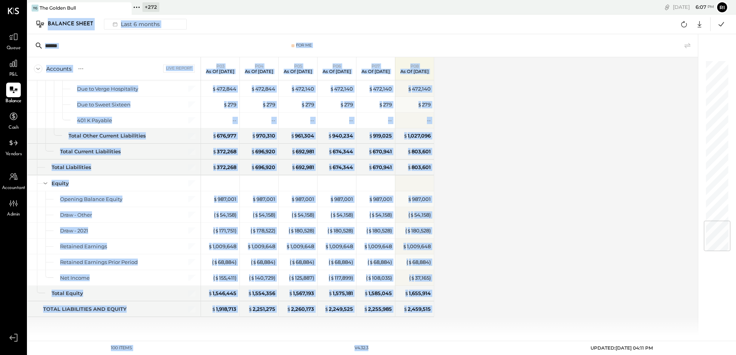
click at [475, 185] on div "Accounts S GL Live Report P03 As of Mar 30th 2025 P04 As of May 4th 2025 P05 As…" at bounding box center [363, 196] width 671 height 279
click at [337, 22] on div "Balance Sheet Last 6 months Google Sheets Excel" at bounding box center [382, 25] width 708 height 20
drag, startPoint x: 48, startPoint y: 22, endPoint x: 394, endPoint y: 358, distance: 481.8
click at [394, 355] on html "Queue P&L Balance Cash Vendors Accountant Admin v 4.32.3 TG The Golden Bull + 2…" at bounding box center [368, 177] width 736 height 355
drag, startPoint x: 394, startPoint y: 358, endPoint x: 495, endPoint y: 217, distance: 173.6
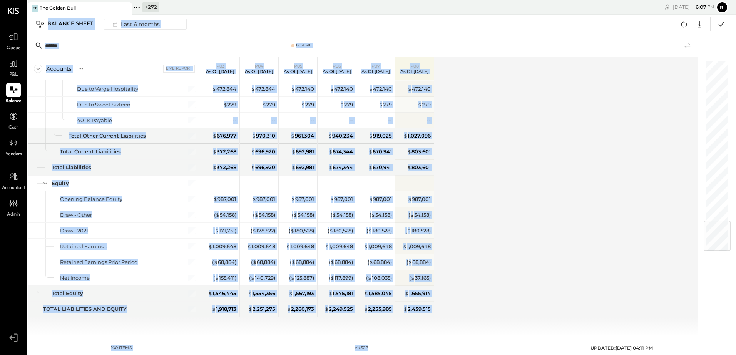
click at [495, 217] on div "Accounts S GL Live Report P03 As of Mar 30th 2025 P04 As of May 4th 2025 P05 As…" at bounding box center [363, 196] width 671 height 279
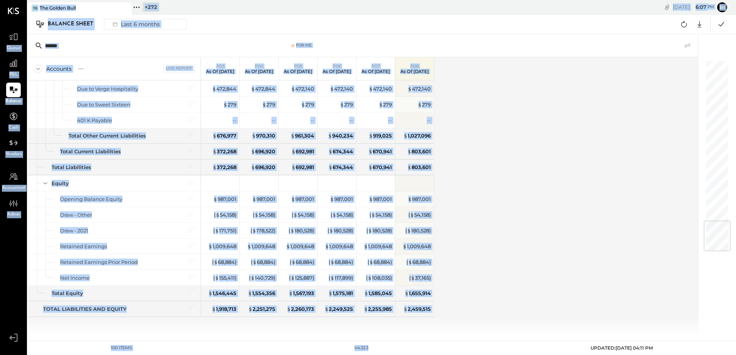
drag, startPoint x: 379, startPoint y: 351, endPoint x: 4, endPoint y: 8, distance: 507.9
click at [4, 8] on div "Queue P&L Balance Cash Vendors Accountant Admin v 4.32.3 TG The Golden Bull + 2…" at bounding box center [368, 177] width 736 height 355
click at [232, 3] on div "+ 272 Pinned Locations ( 1 ) The Golden Bull Zocalo 1500 West Capital LP Jimene…" at bounding box center [260, 7] width 257 height 15
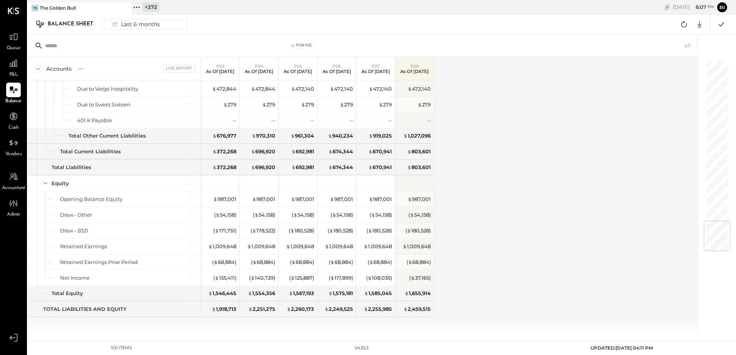
drag, startPoint x: 665, startPoint y: 347, endPoint x: 2, endPoint y: -30, distance: 763.1
click at [2, 0] on html "Queue P&L Balance Cash Vendors Accountant Admin v 4.32.3 TG The Golden Bull + 2…" at bounding box center [368, 177] width 736 height 355
